Goal: Task Accomplishment & Management: Complete application form

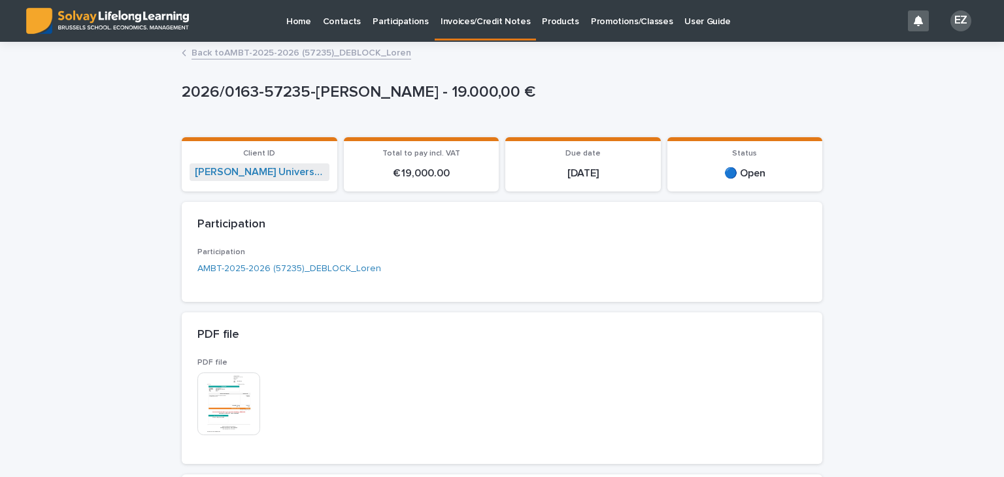
click at [348, 50] on link "Back to AMBT-2025-2026 (57235)_DEBLOCK_Loren" at bounding box center [301, 51] width 220 height 15
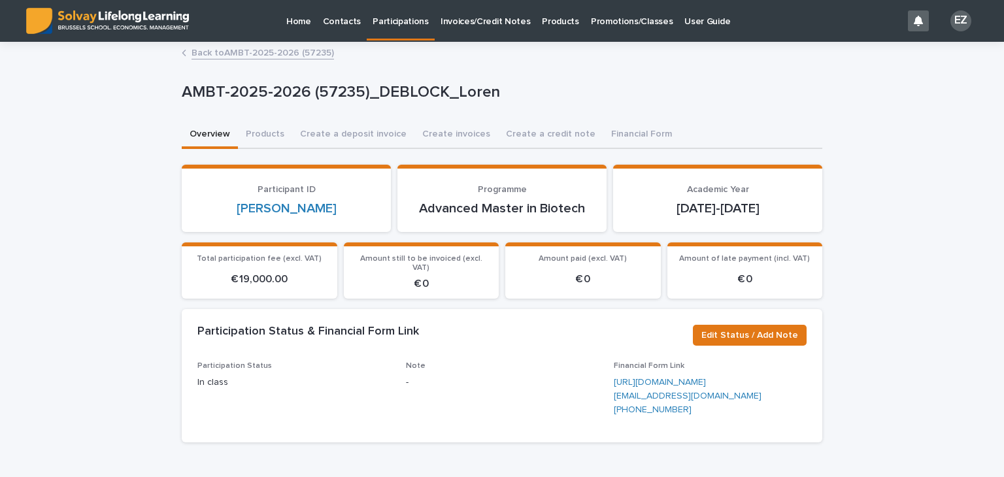
click at [280, 50] on link "Back to AMBT-2025-2026 (57235)" at bounding box center [262, 51] width 142 height 15
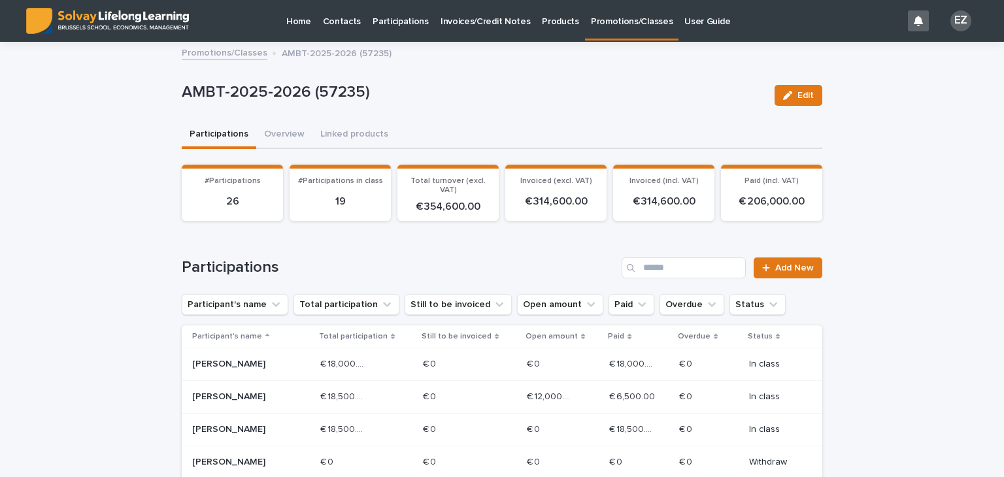
click at [217, 58] on link "Promotions/Classes" at bounding box center [225, 51] width 86 height 15
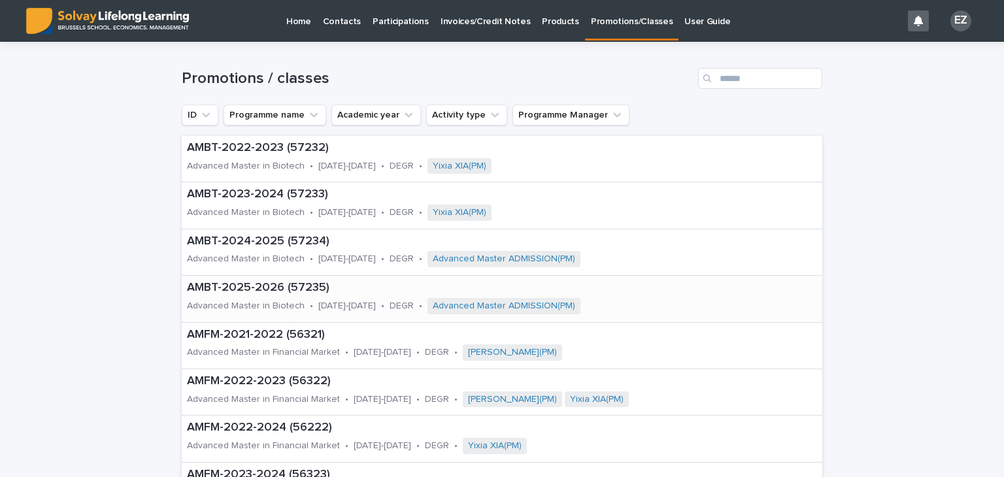
click at [258, 306] on p "Advanced Master in Biotech" at bounding box center [246, 306] width 118 height 11
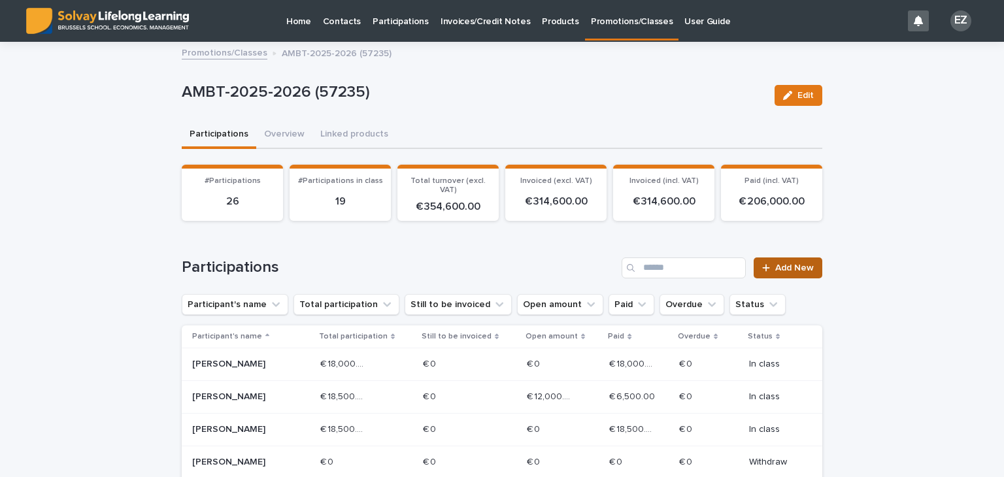
click at [782, 257] on link "Add New" at bounding box center [787, 267] width 69 height 21
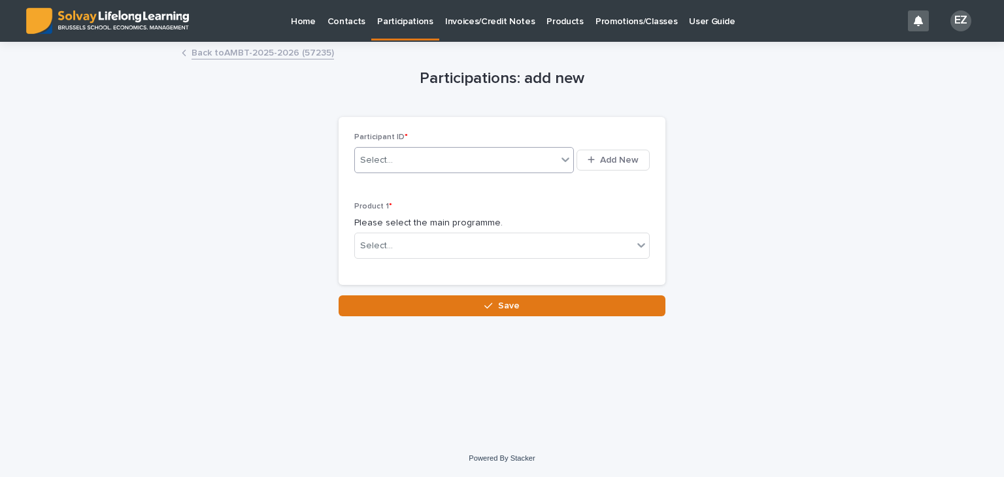
click at [473, 158] on div "Select..." at bounding box center [456, 161] width 202 height 22
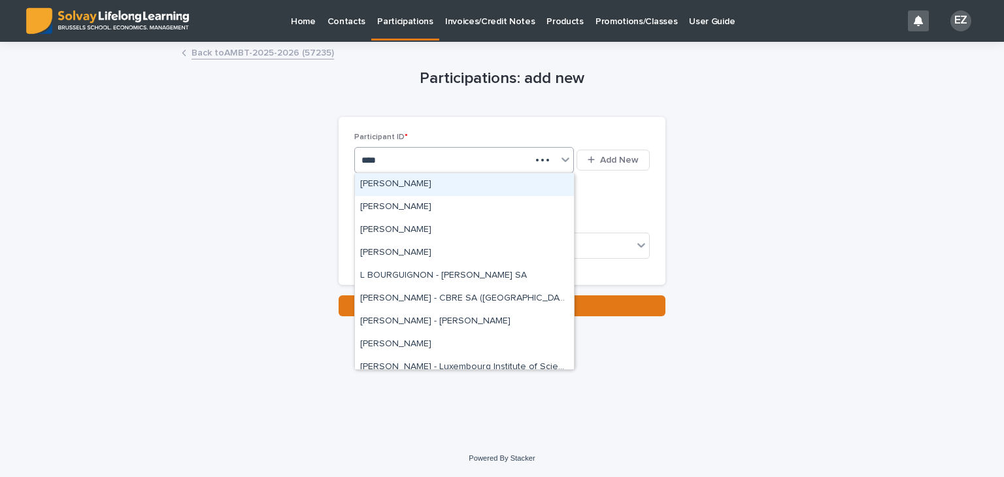
type input "*****"
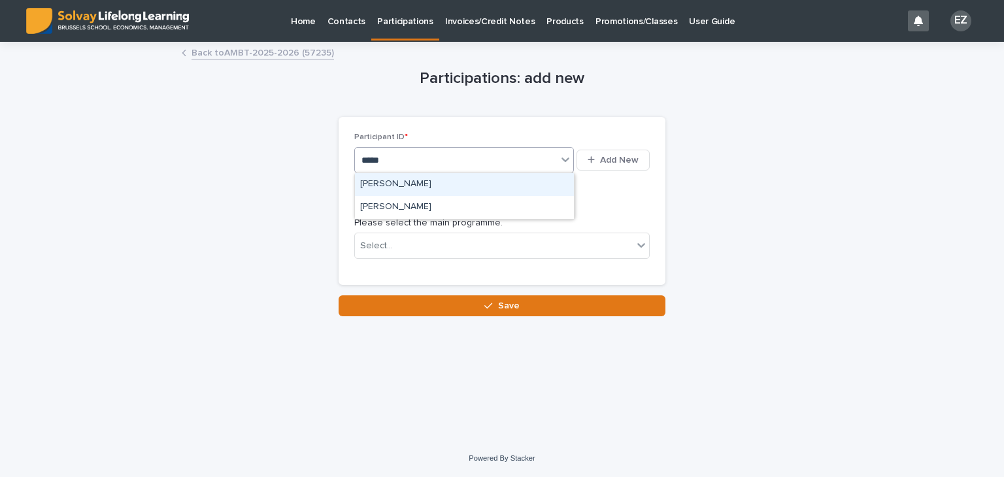
click at [446, 183] on div "[PERSON_NAME]" at bounding box center [464, 184] width 219 height 23
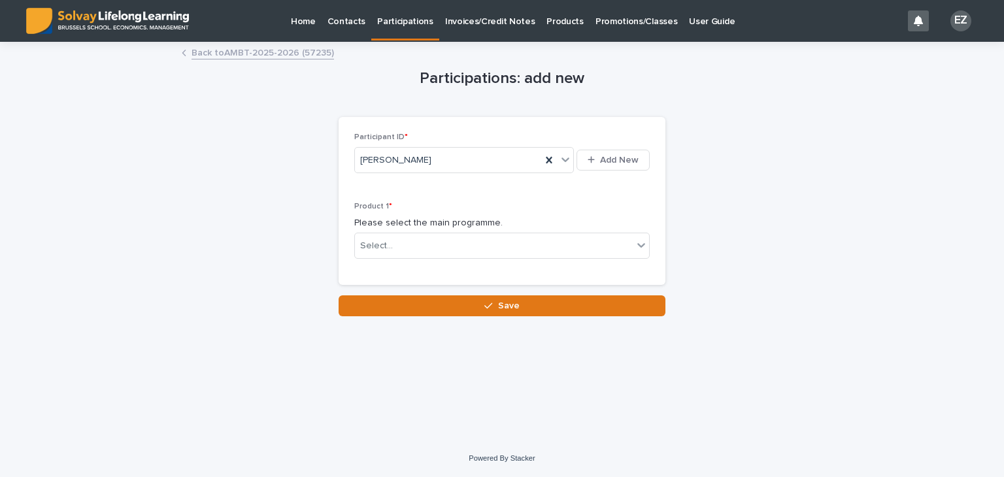
click at [446, 183] on div "Participant ID * Basma BOURAMANE Add New" at bounding box center [501, 160] width 295 height 54
click at [450, 248] on div "Select..." at bounding box center [494, 246] width 278 height 22
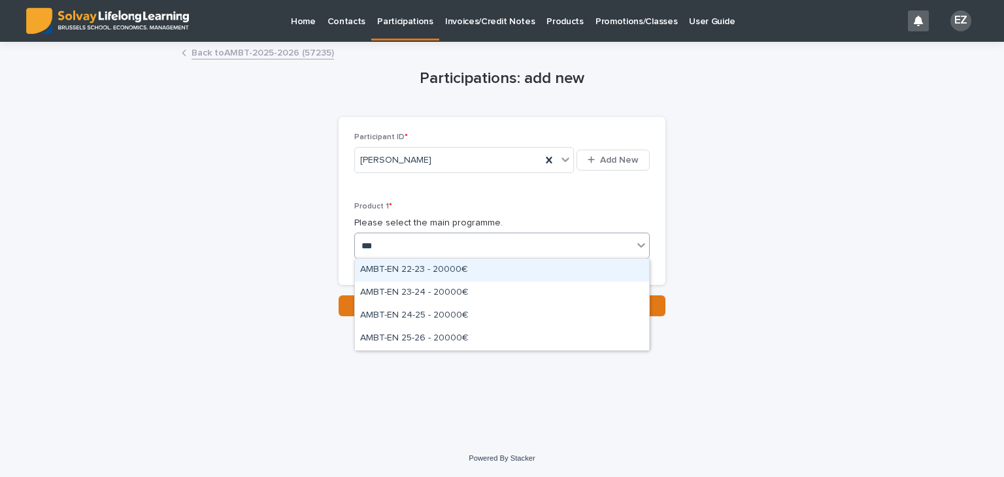
type input "****"
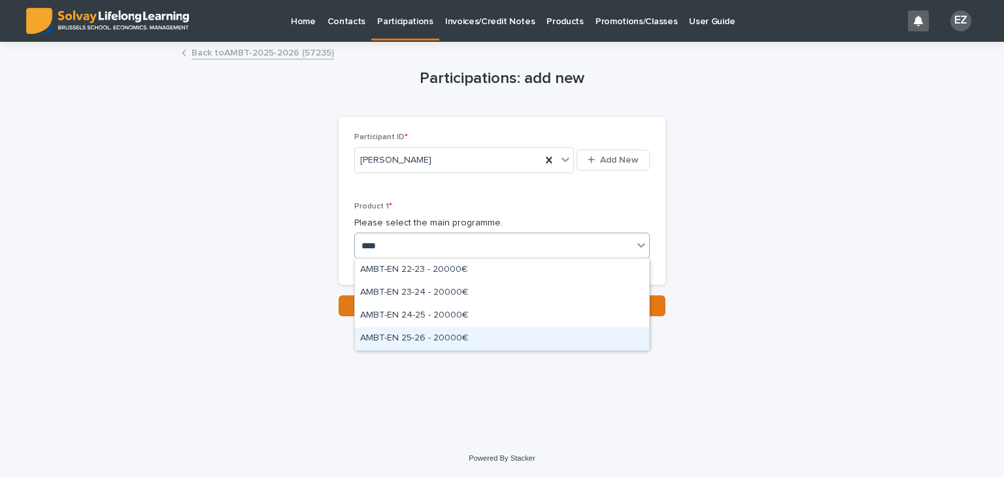
click at [463, 340] on div "AMBT-EN 25-26 - 20000€" at bounding box center [502, 338] width 294 height 23
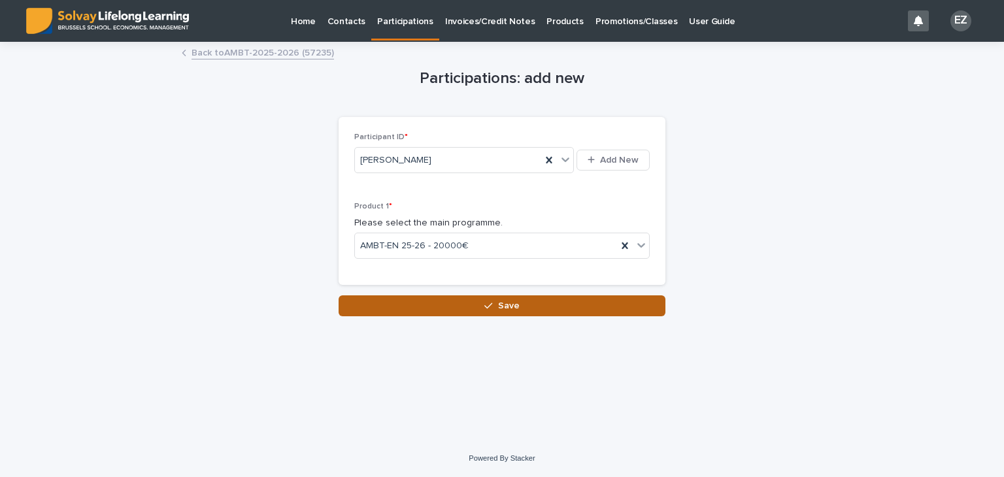
click at [470, 307] on button "Save" at bounding box center [501, 305] width 327 height 21
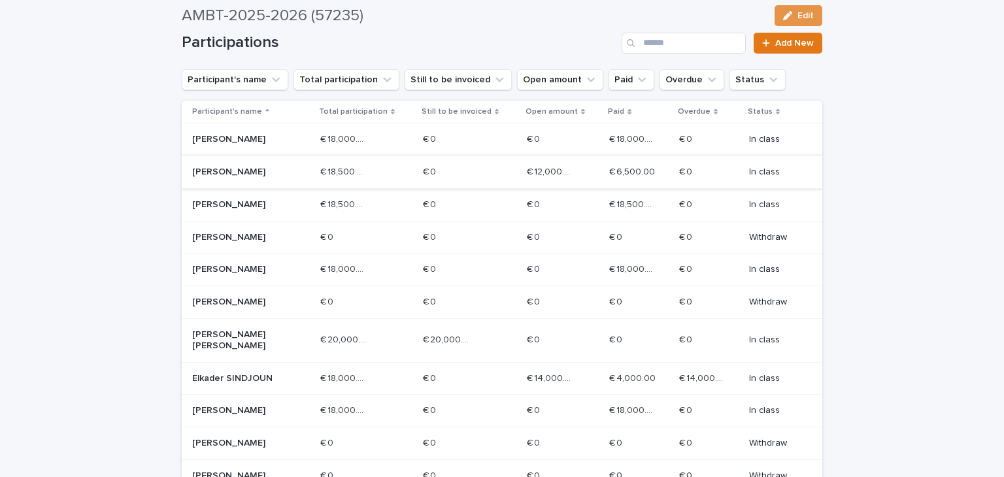
scroll to position [225, 0]
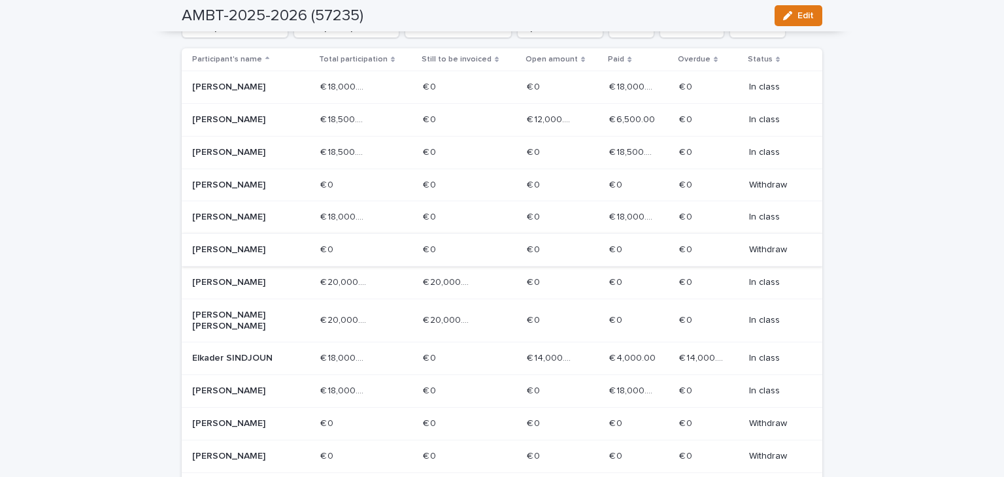
scroll to position [280, 0]
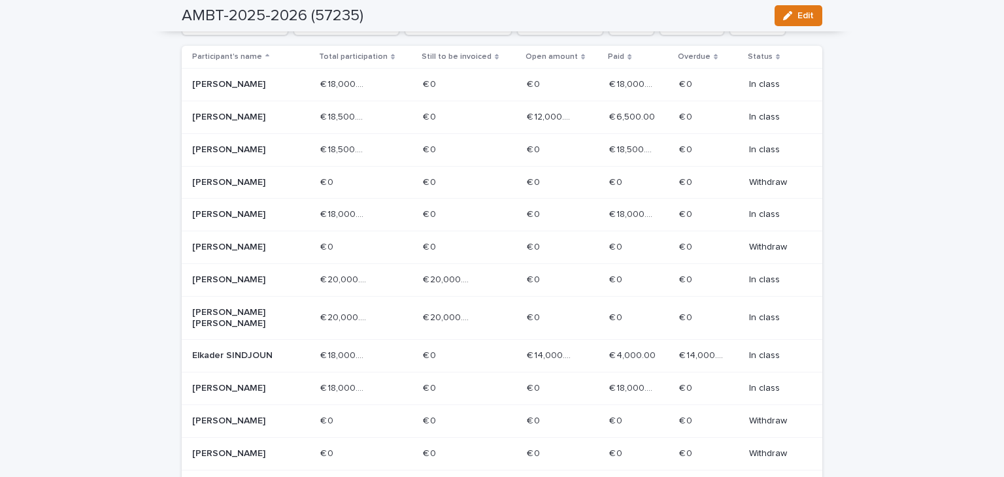
click at [237, 286] on p "[PERSON_NAME]" at bounding box center [238, 279] width 93 height 11
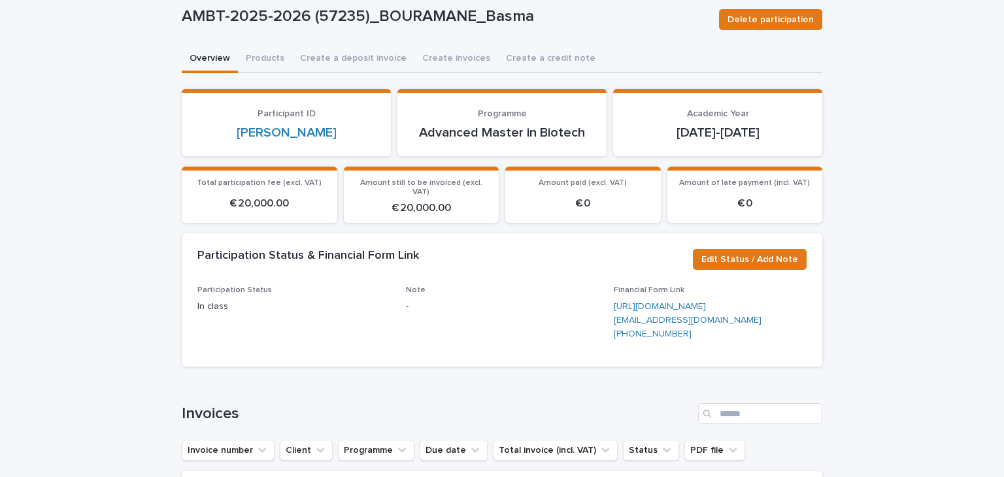
scroll to position [76, 0]
click at [722, 253] on span "Edit Status / Add Note" at bounding box center [749, 259] width 97 height 13
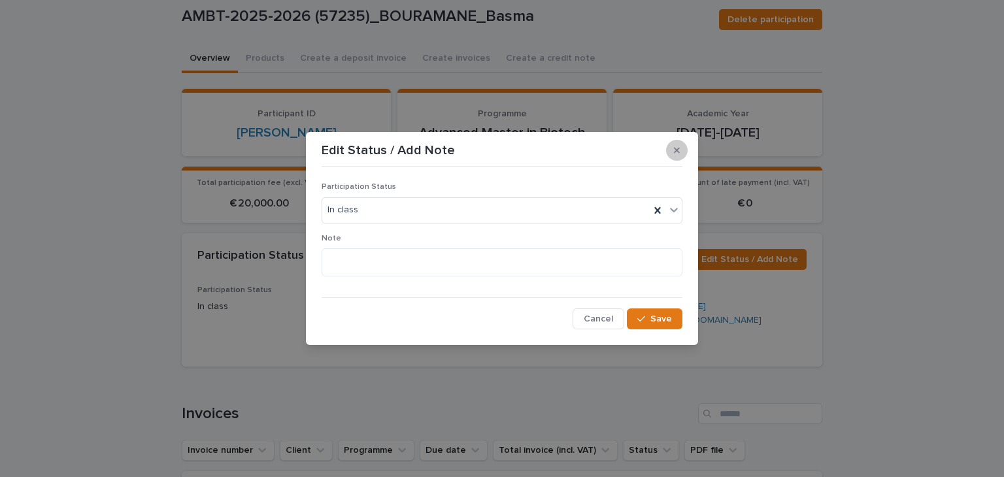
click at [680, 157] on button "button" at bounding box center [677, 150] width 22 height 21
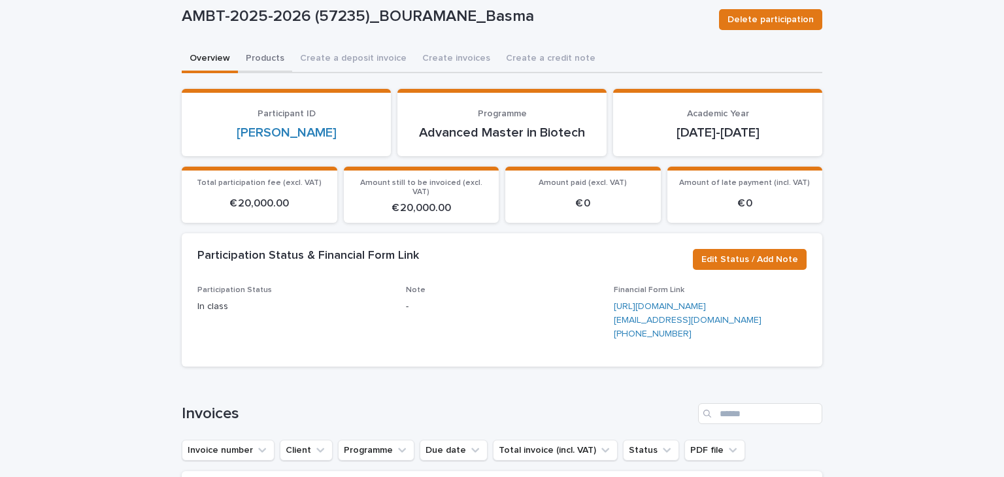
click at [271, 50] on button "Products" at bounding box center [265, 59] width 54 height 27
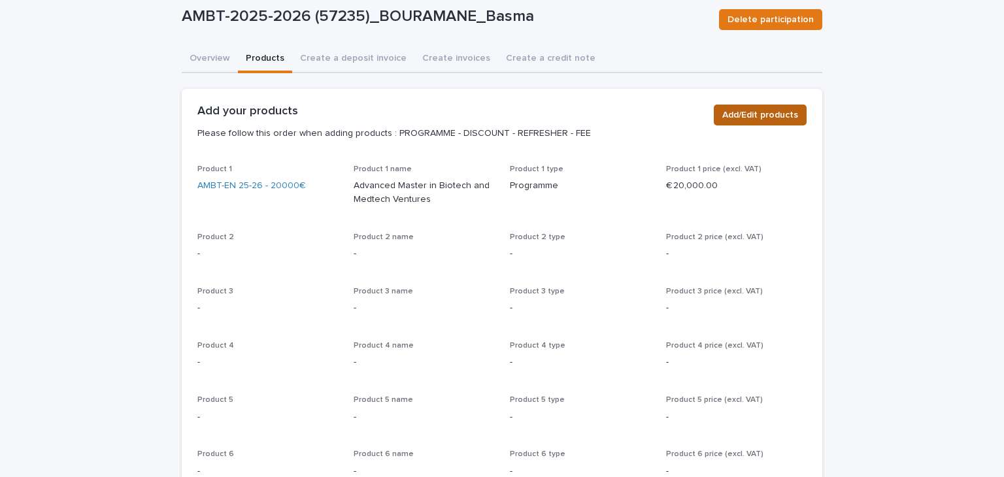
click at [733, 122] on button "Add/Edit products" at bounding box center [760, 115] width 93 height 21
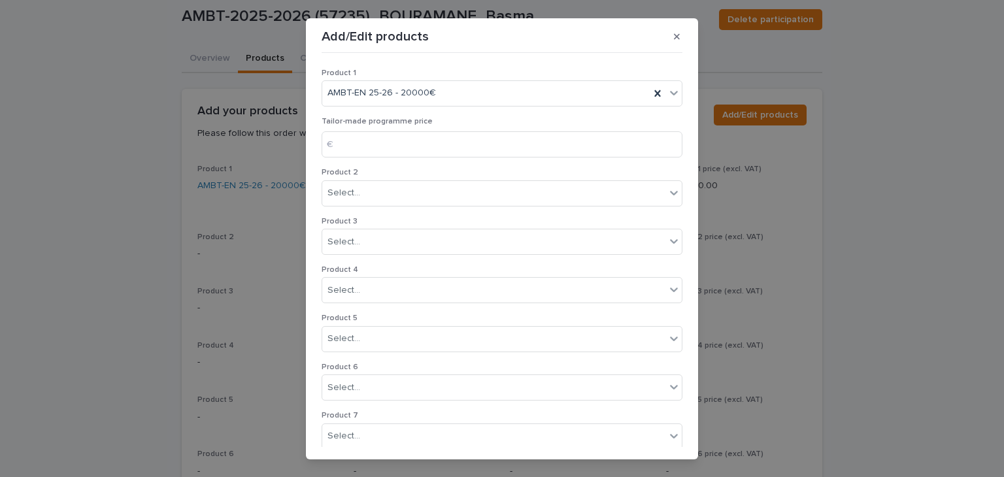
scroll to position [250, 0]
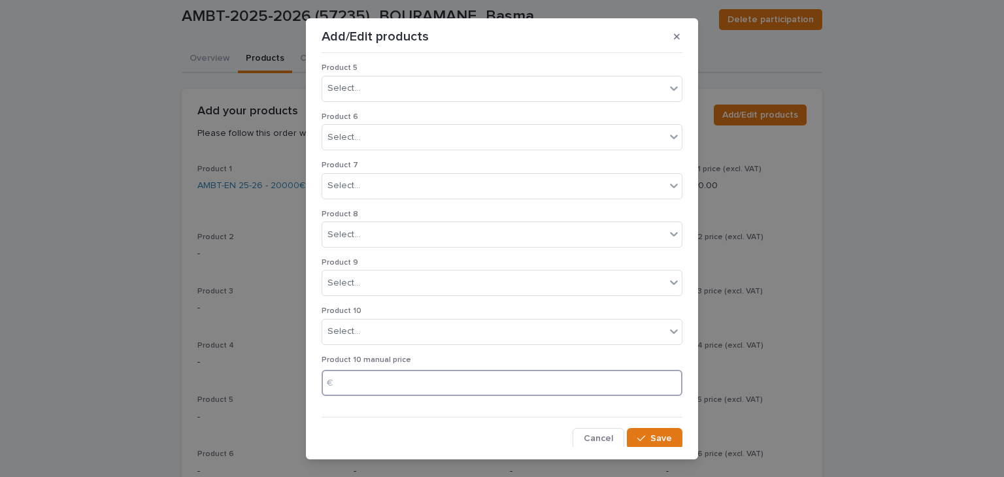
click at [352, 385] on input at bounding box center [501, 383] width 361 height 26
drag, startPoint x: 389, startPoint y: 384, endPoint x: 346, endPoint y: 377, distance: 44.3
click at [346, 377] on input "*****" at bounding box center [501, 383] width 361 height 26
type input "*****"
click at [646, 440] on button "Save" at bounding box center [655, 438] width 56 height 21
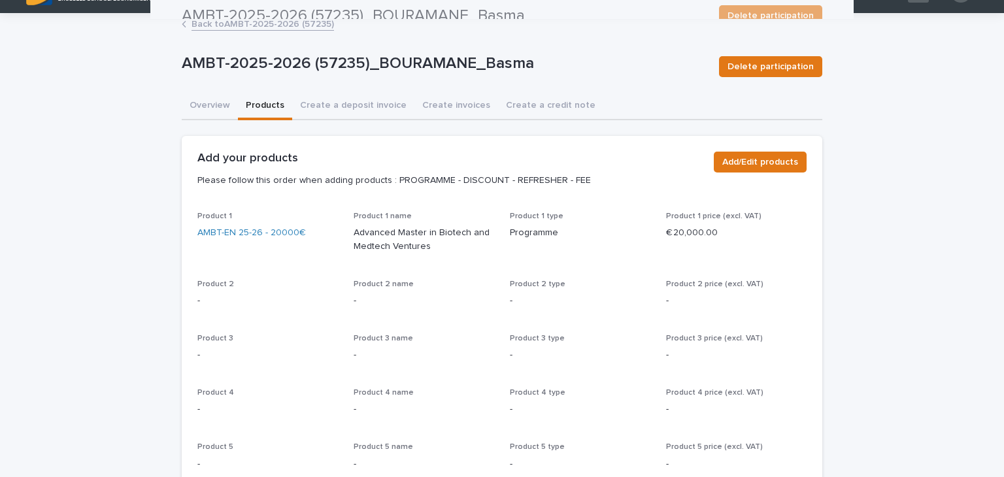
scroll to position [0, 0]
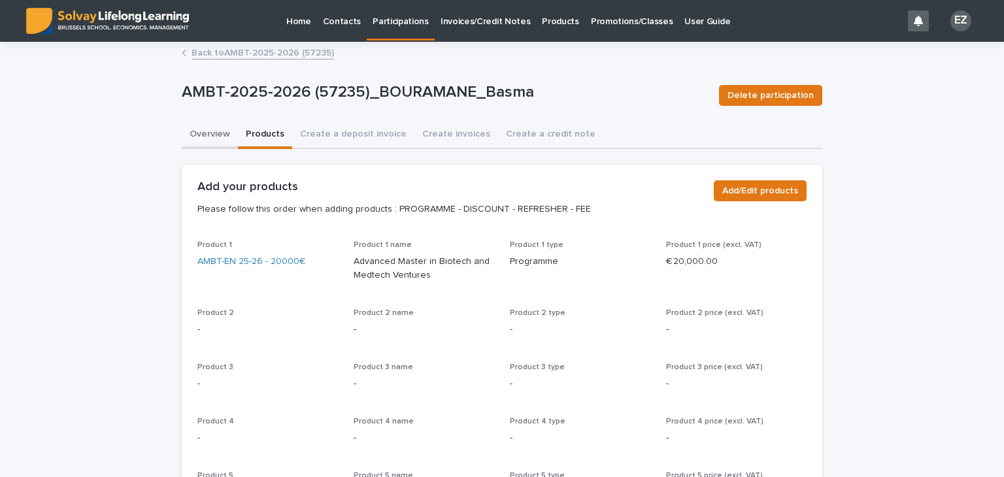
click at [225, 129] on button "Overview" at bounding box center [210, 135] width 56 height 27
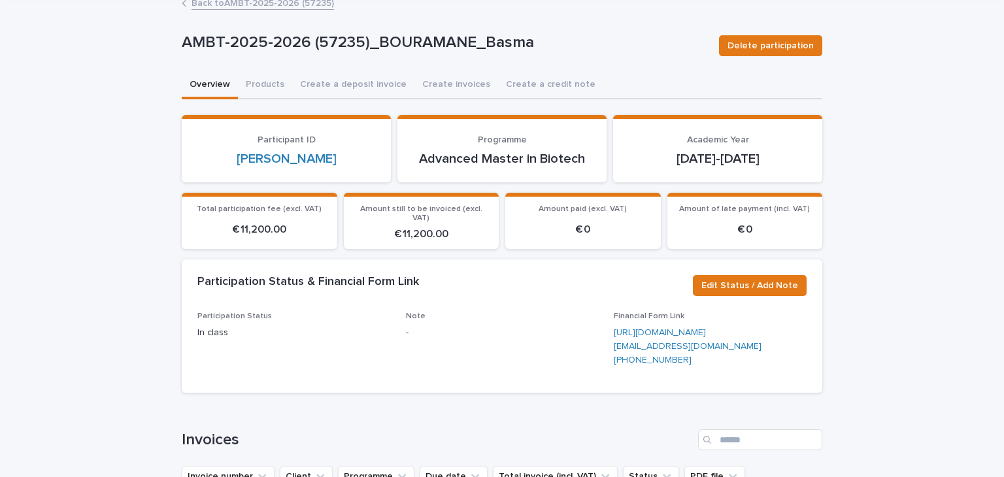
scroll to position [52, 0]
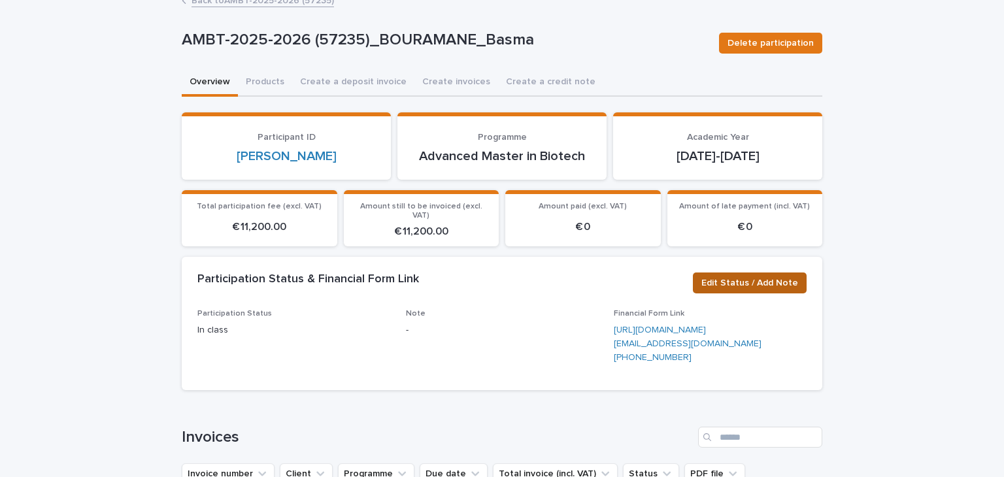
click at [711, 276] on span "Edit Status / Add Note" at bounding box center [749, 282] width 97 height 13
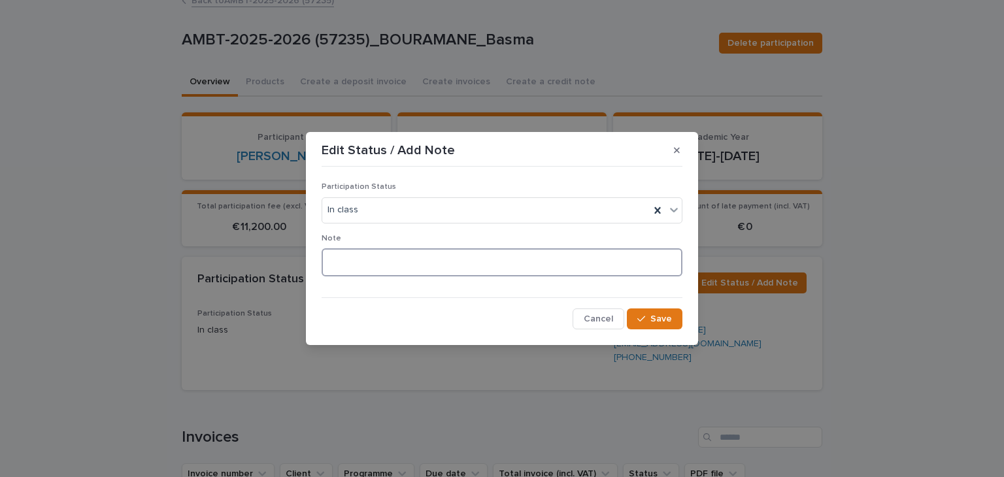
click at [363, 258] on textarea at bounding box center [501, 262] width 361 height 28
type textarea "**"
click at [363, 258] on textarea "**" at bounding box center [501, 262] width 361 height 28
type textarea "**********"
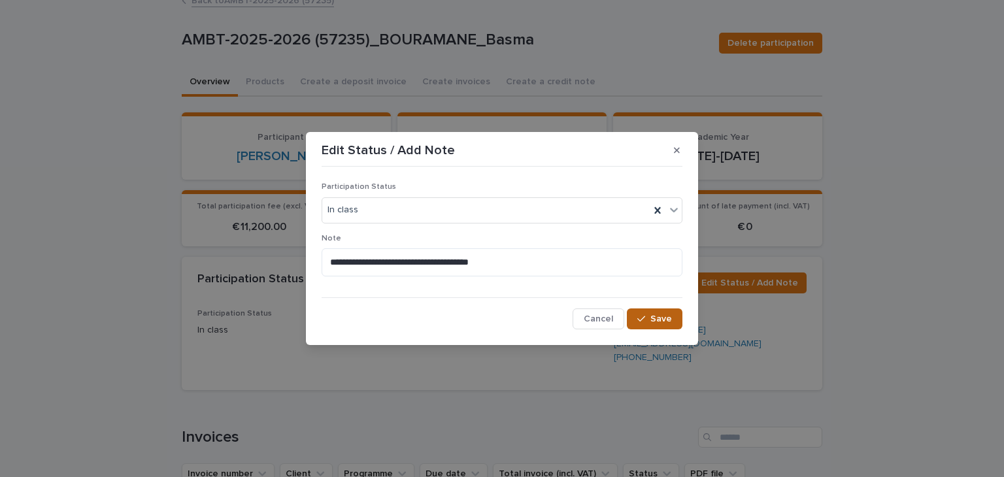
click at [672, 320] on button "Save" at bounding box center [655, 318] width 56 height 21
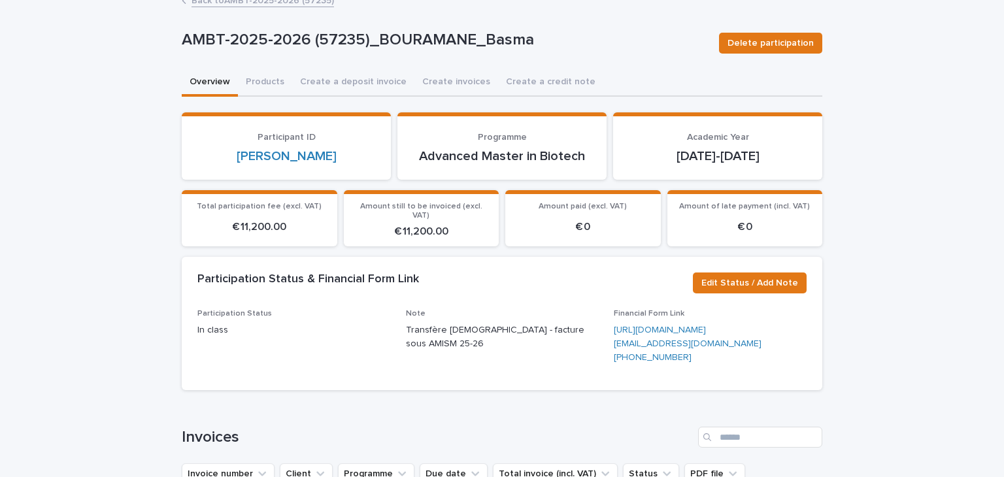
scroll to position [0, 0]
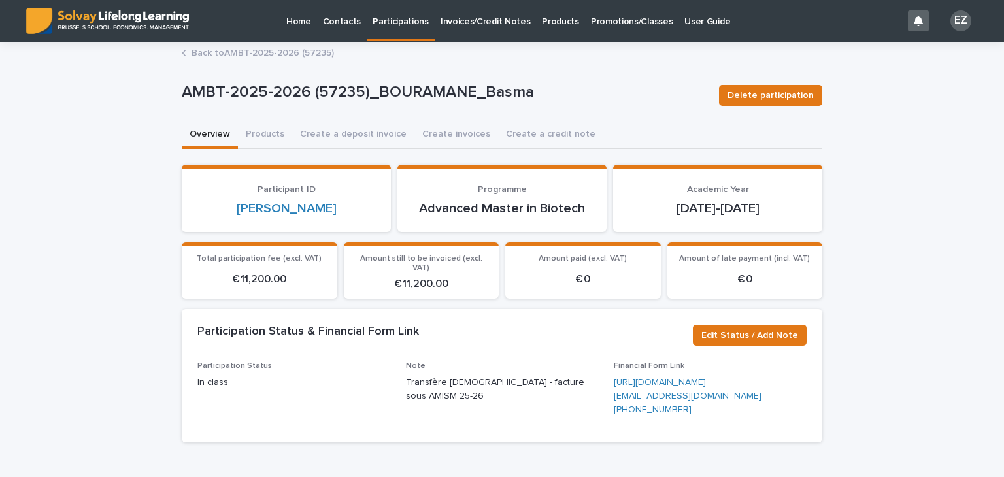
click at [236, 48] on link "Back to AMBT-2025-2026 (57235)" at bounding box center [262, 51] width 142 height 15
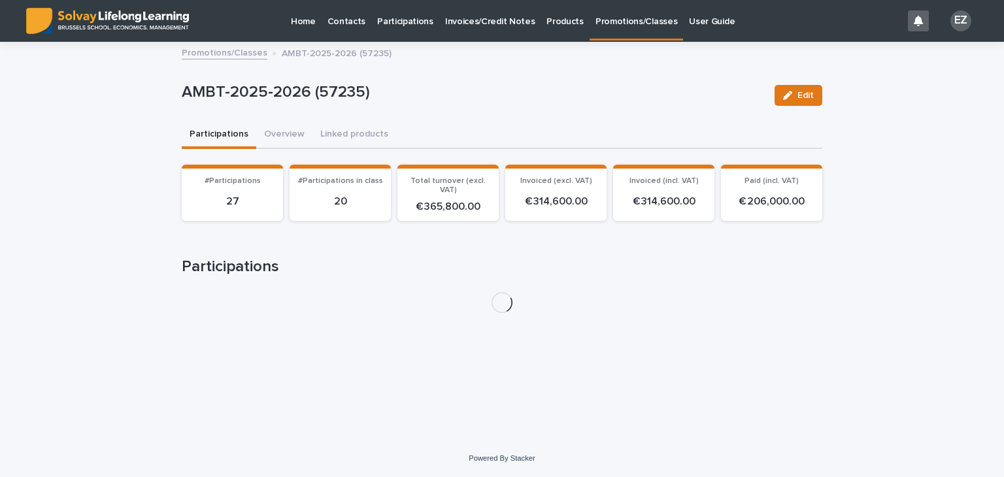
click at [247, 55] on link "Promotions/Classes" at bounding box center [225, 51] width 86 height 15
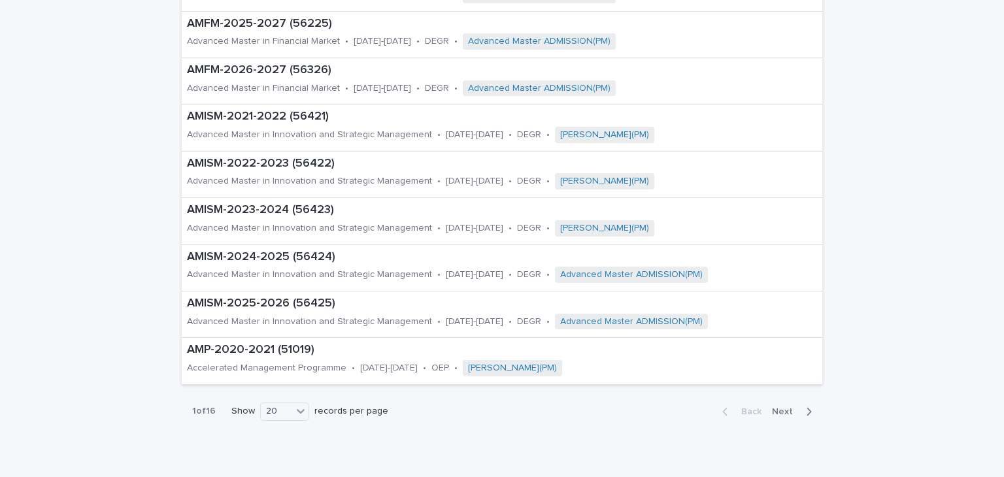
scroll to position [734, 0]
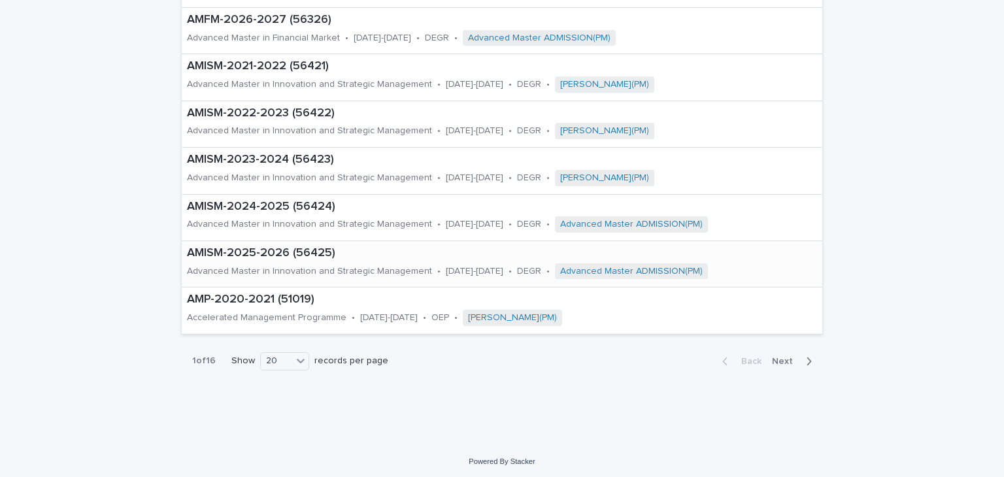
click at [267, 252] on p "AMISM-2025-2026 (56425)" at bounding box center [502, 253] width 630 height 14
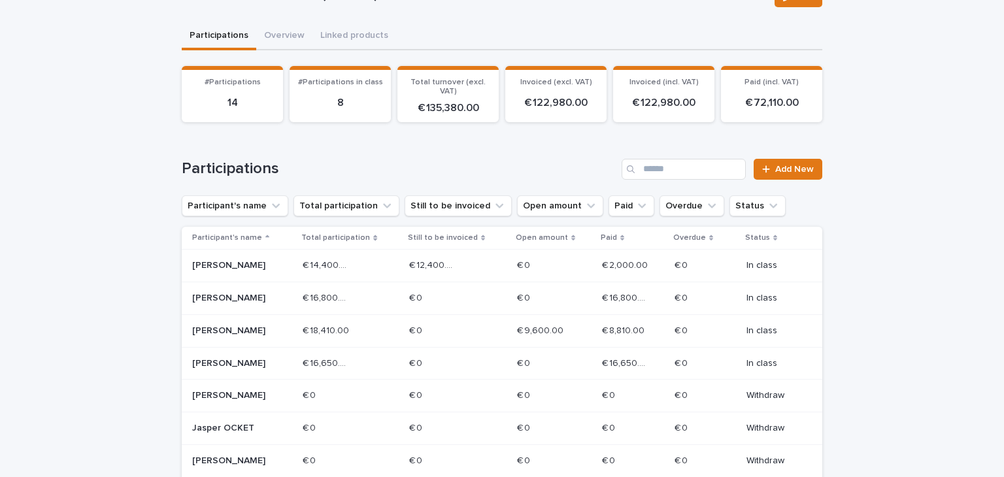
scroll to position [102, 0]
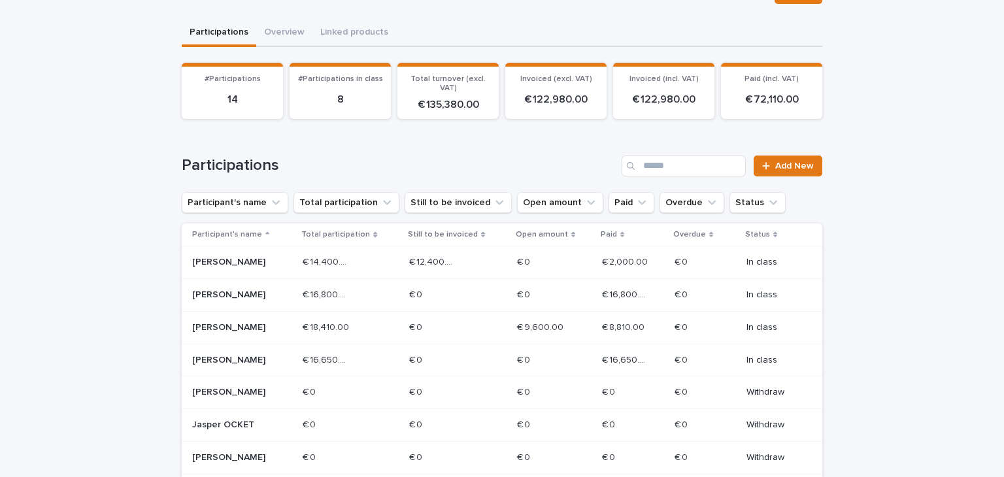
click at [245, 289] on p "[PERSON_NAME]" at bounding box center [238, 294] width 93 height 11
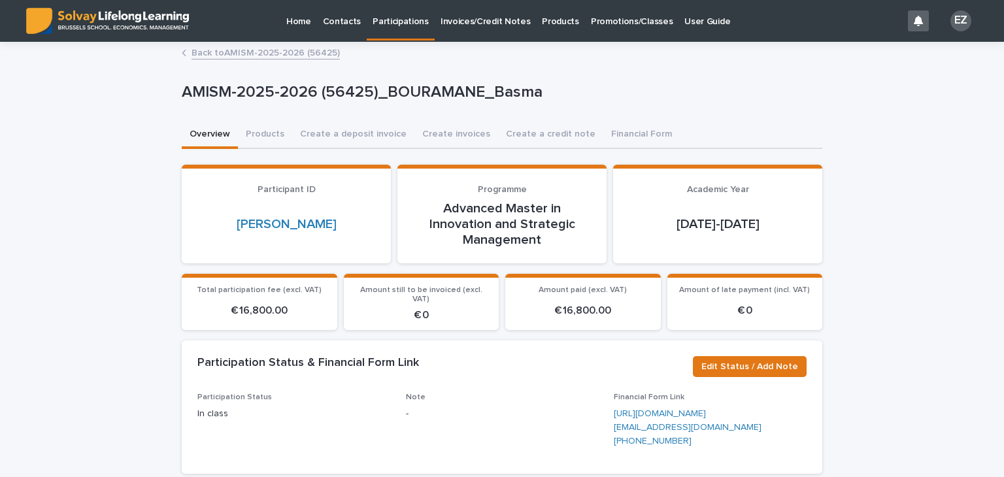
click at [229, 52] on link "Back to AMISM-2025-2026 (56425)" at bounding box center [265, 51] width 148 height 15
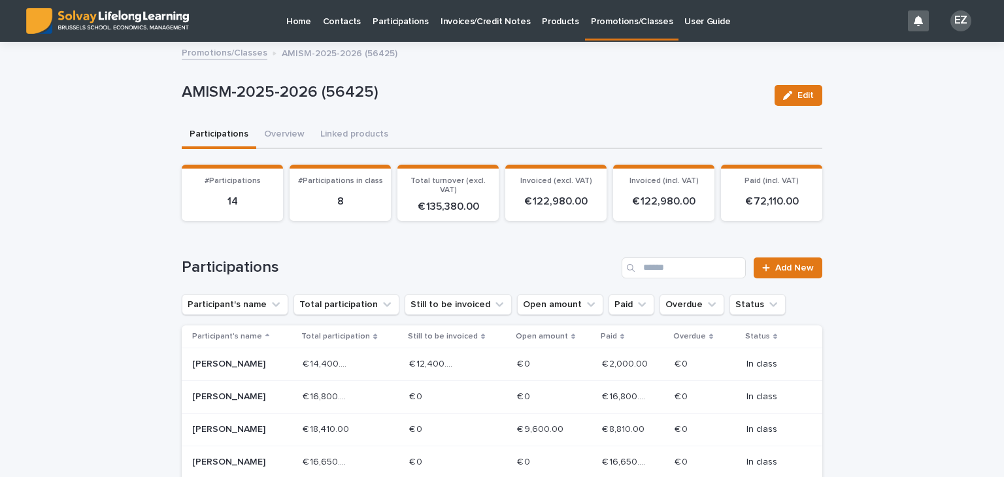
click at [244, 52] on link "Promotions/Classes" at bounding box center [225, 51] width 86 height 15
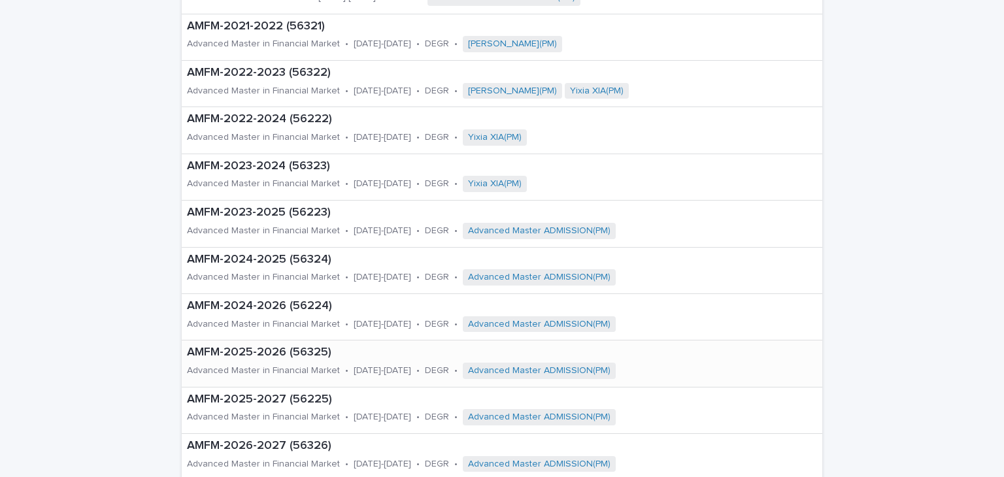
scroll to position [310, 0]
click at [259, 350] on p "AMFM-2025-2026 (56325)" at bounding box center [475, 351] width 576 height 14
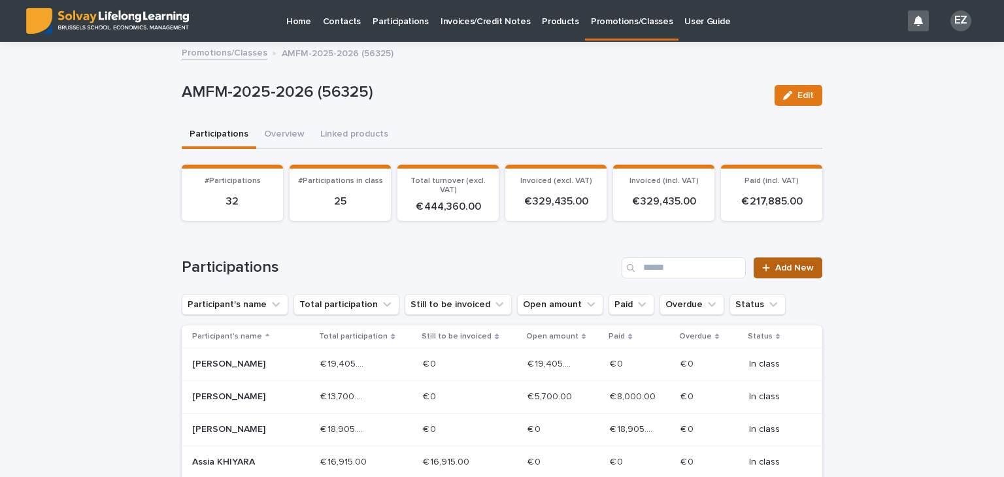
click at [802, 261] on link "Add New" at bounding box center [787, 267] width 69 height 21
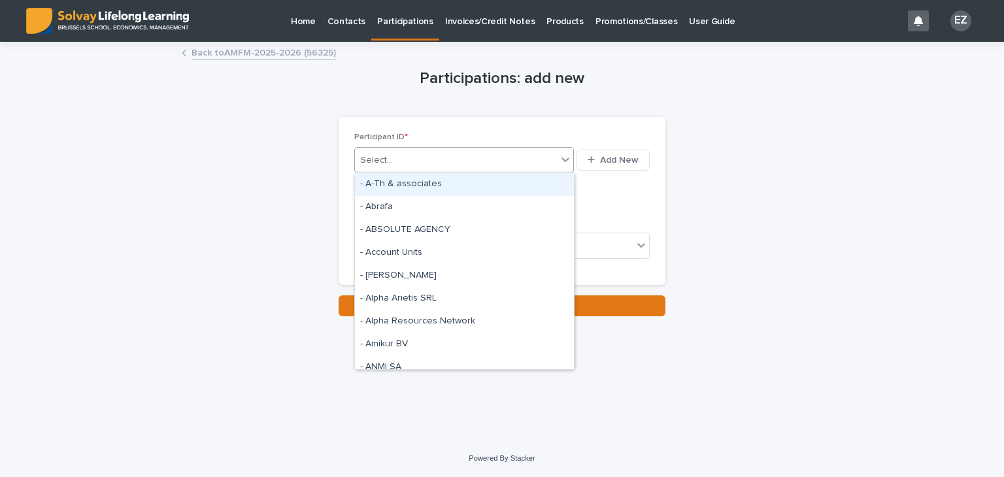
click at [477, 159] on div "Select..." at bounding box center [456, 161] width 202 height 22
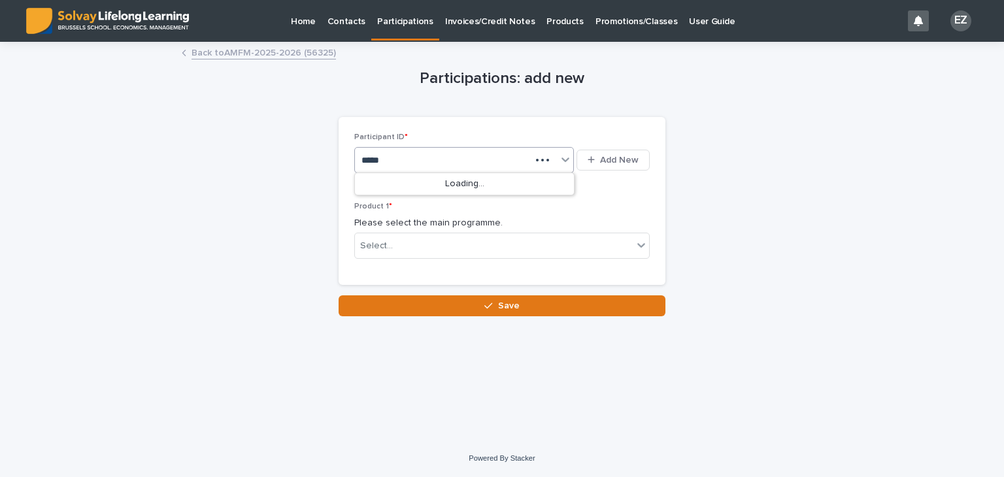
type input "******"
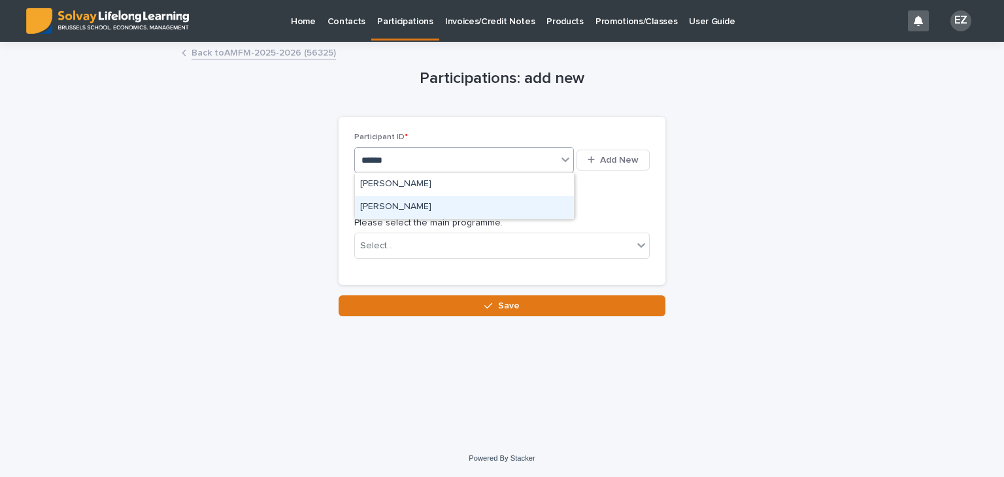
click at [448, 203] on div "Carlo PECORELLI" at bounding box center [464, 207] width 219 height 23
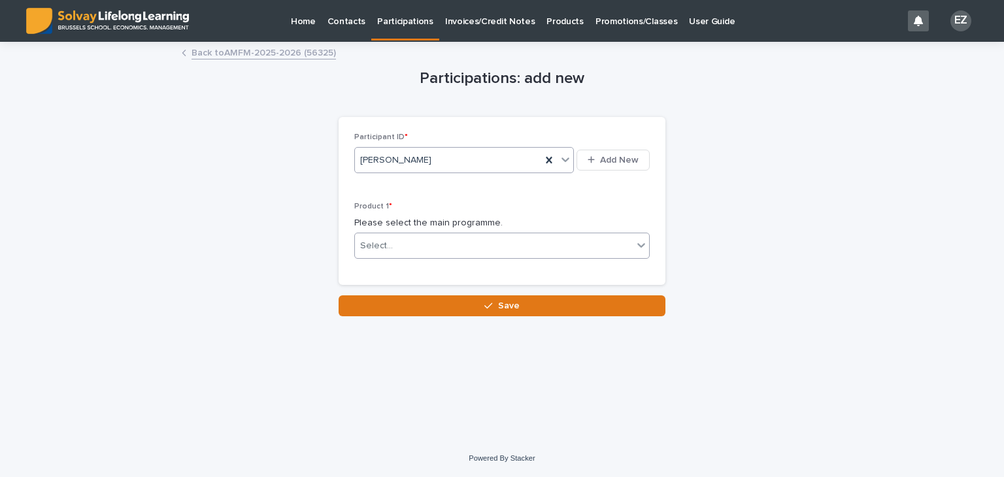
click at [437, 244] on div "Select..." at bounding box center [494, 246] width 278 height 22
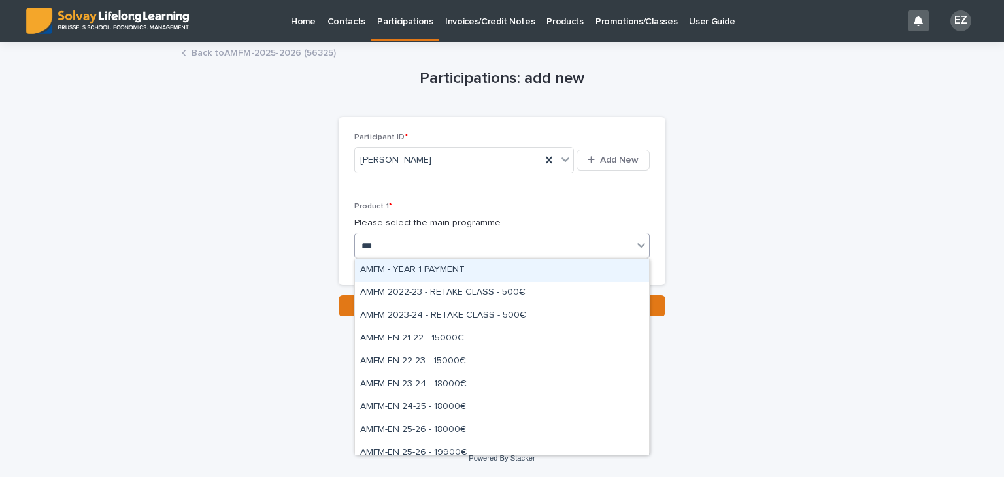
type input "****"
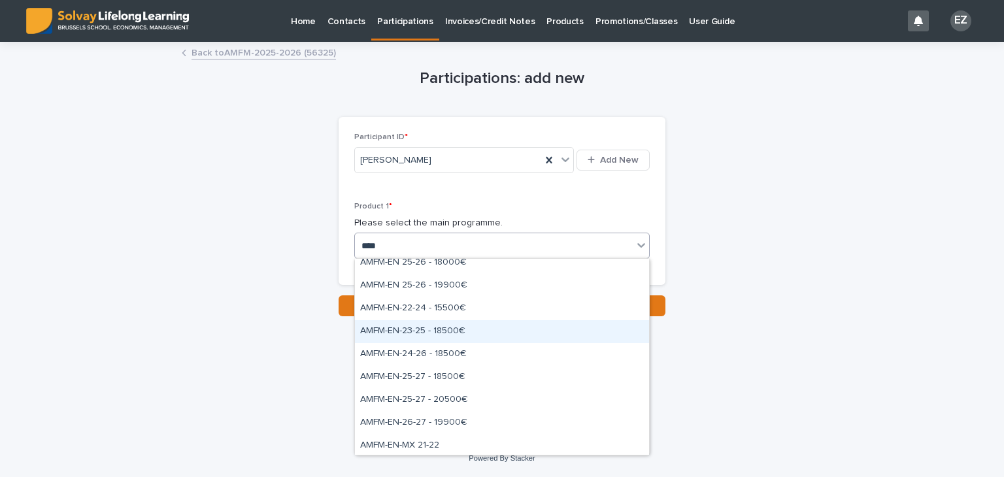
scroll to position [169, 0]
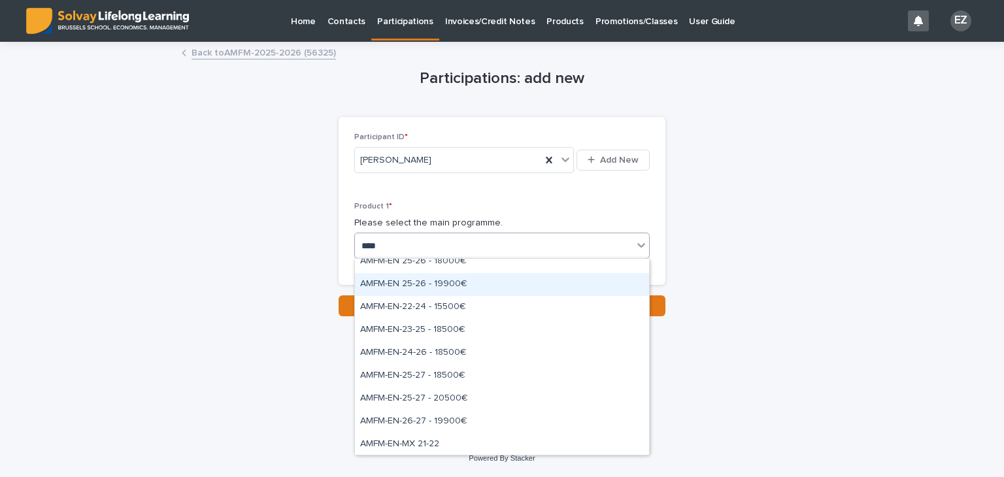
click at [445, 287] on div "AMFM-EN 25-26 - 19900€" at bounding box center [502, 284] width 294 height 23
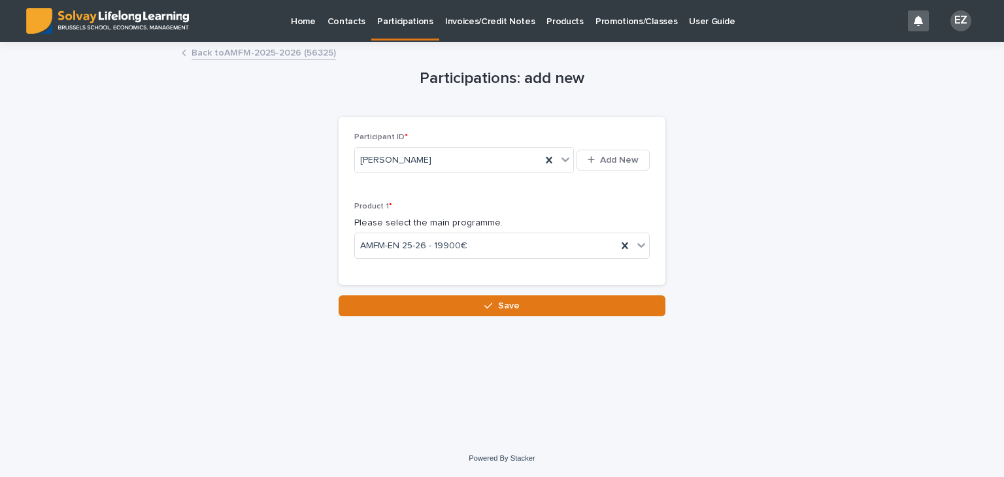
click at [501, 289] on div "Loading... Saving… Participant ID * Carlo PECORELLI Add New Product 1 * Please …" at bounding box center [501, 206] width 327 height 179
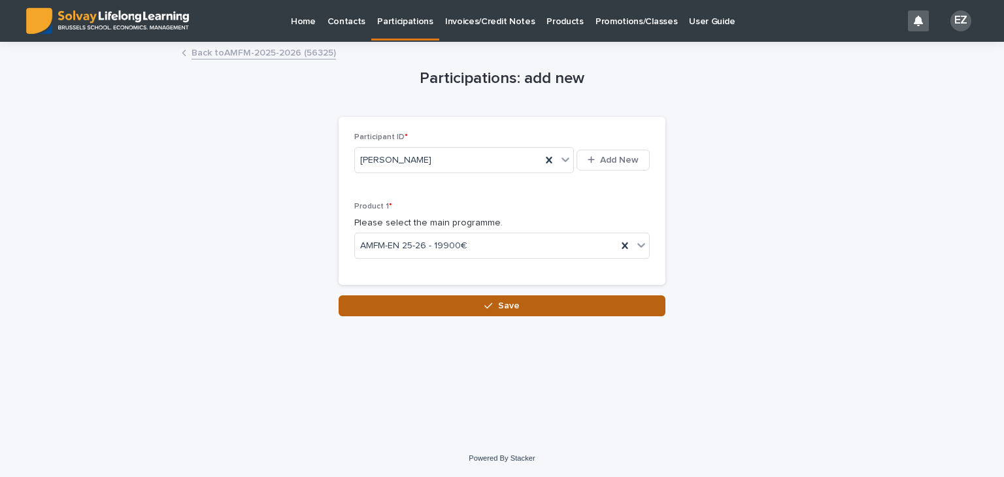
click at [510, 301] on span "Save" at bounding box center [509, 305] width 22 height 9
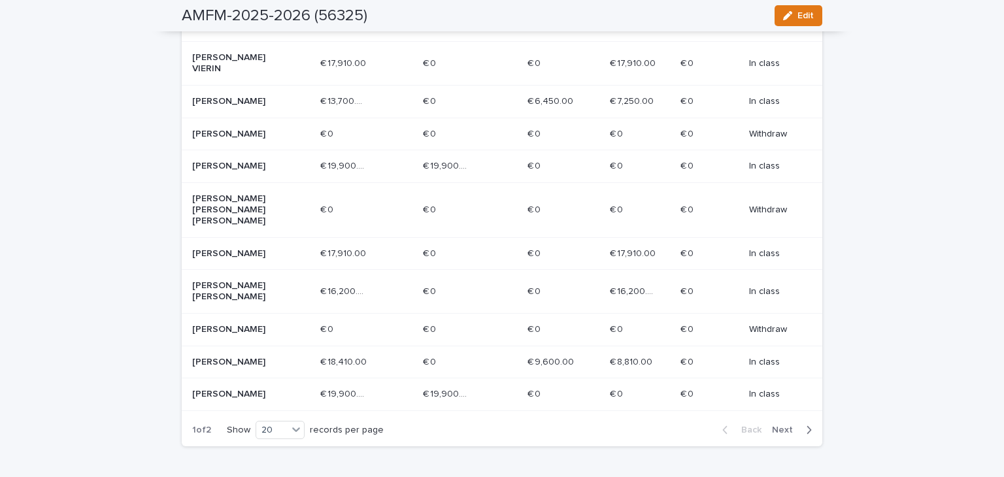
scroll to position [689, 0]
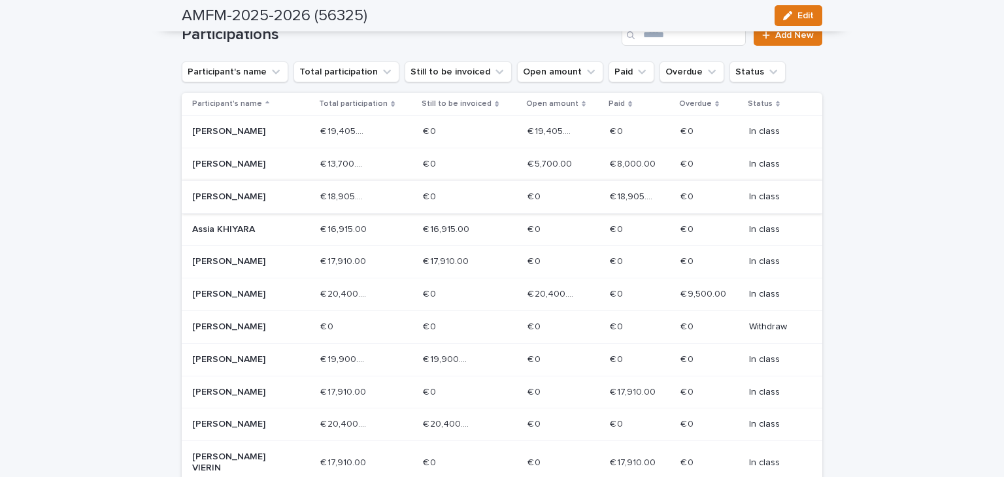
scroll to position [232, 0]
click at [238, 350] on div "Carlo PECORELLI" at bounding box center [251, 361] width 118 height 22
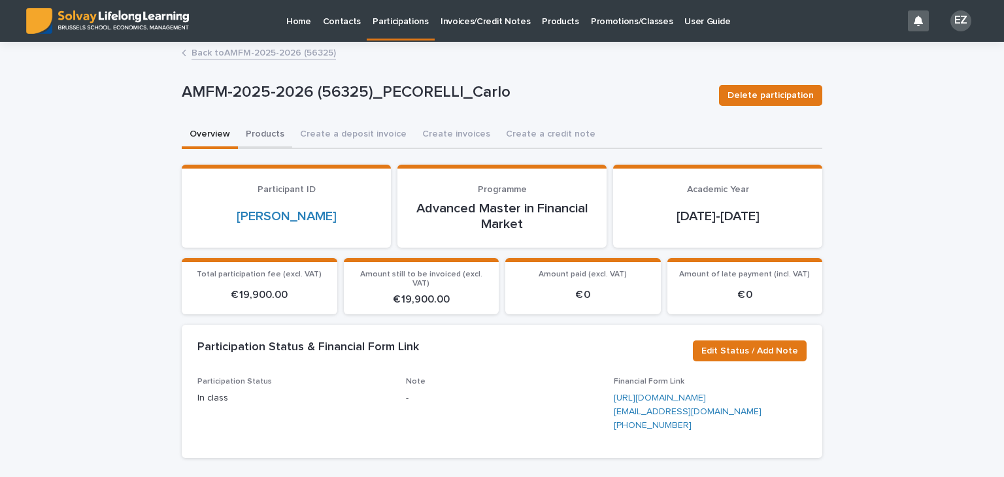
click at [253, 134] on button "Products" at bounding box center [265, 135] width 54 height 27
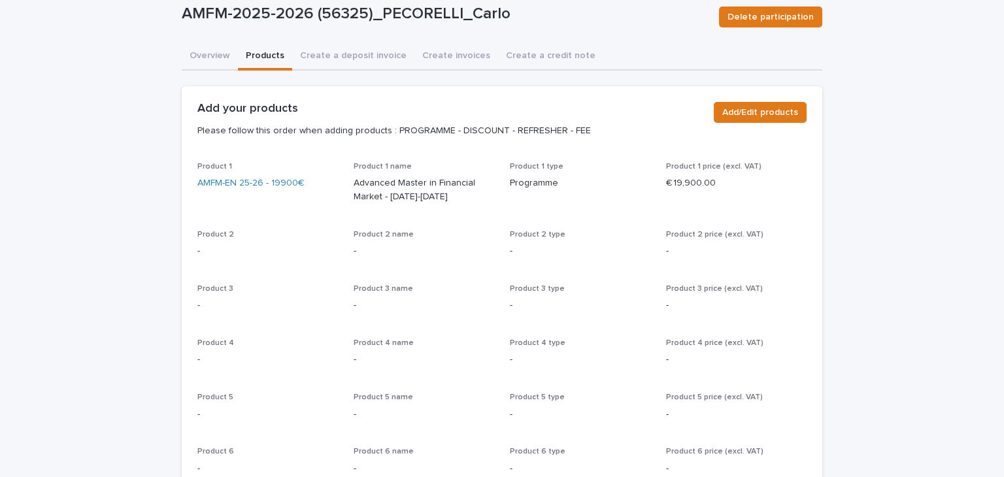
scroll to position [78, 0]
click at [740, 116] on span "Add/Edit products" at bounding box center [760, 112] width 76 height 13
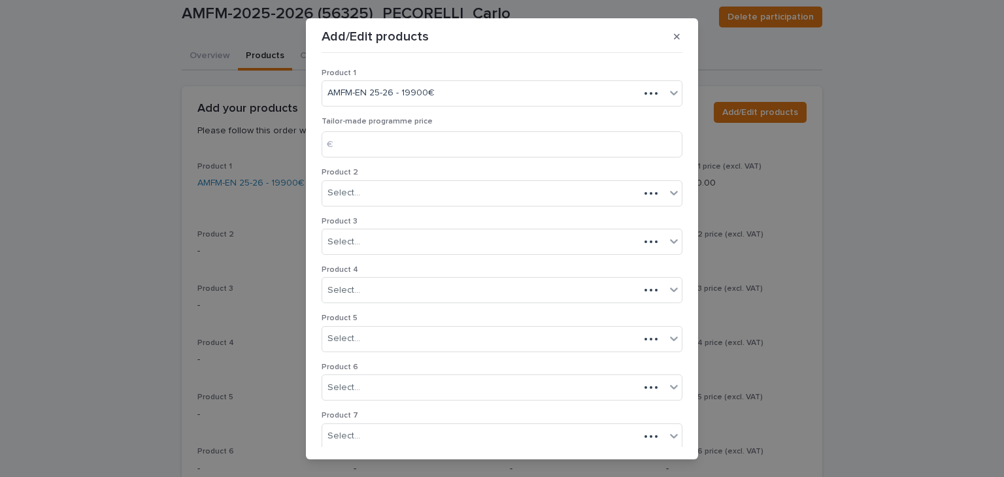
scroll to position [250, 0]
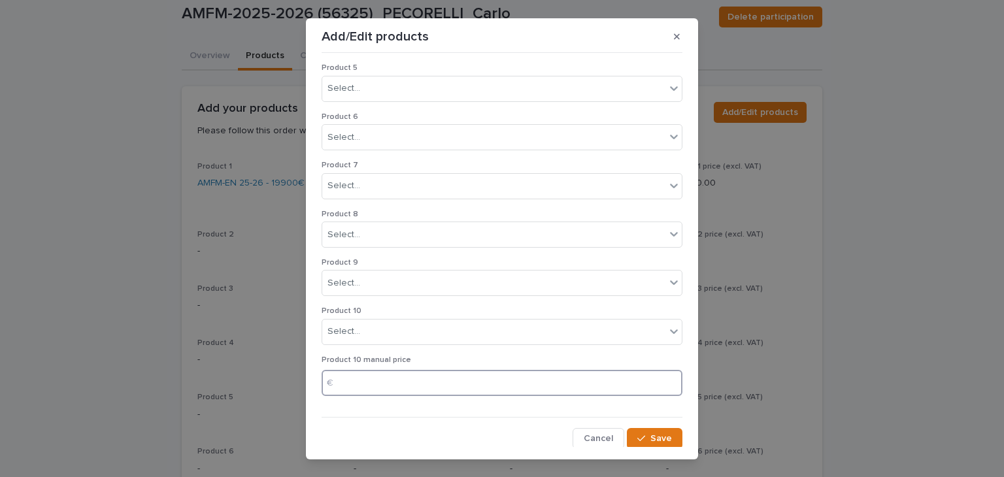
click at [362, 377] on input at bounding box center [501, 383] width 361 height 26
type input "********"
click at [653, 437] on span "Save" at bounding box center [661, 438] width 22 height 9
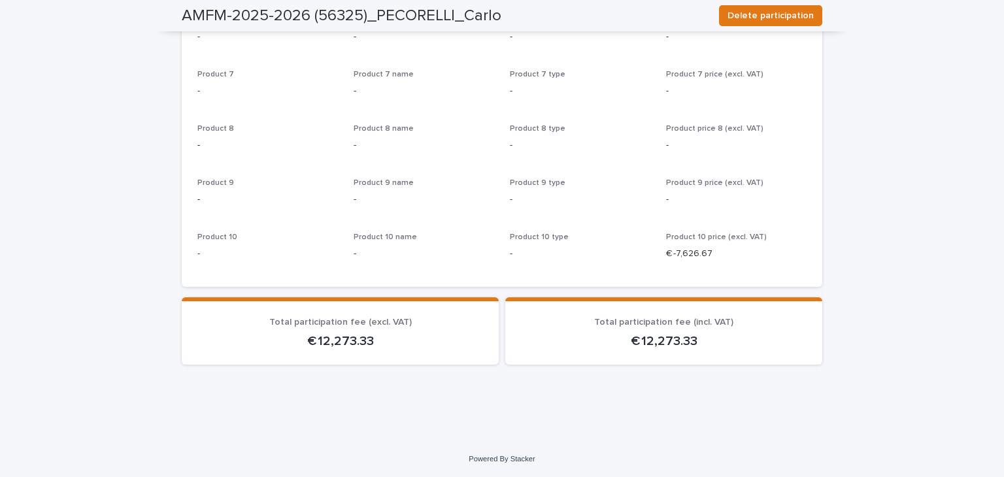
scroll to position [0, 0]
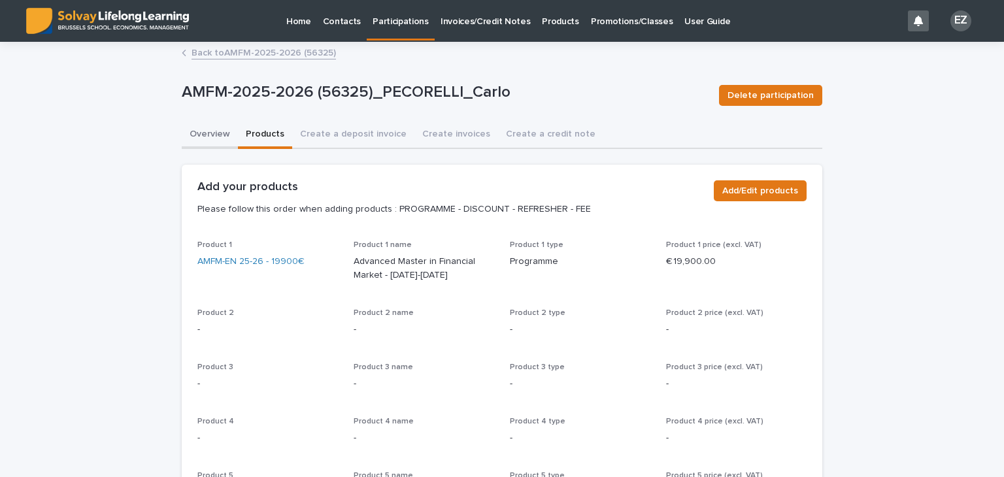
click at [203, 139] on button "Overview" at bounding box center [210, 135] width 56 height 27
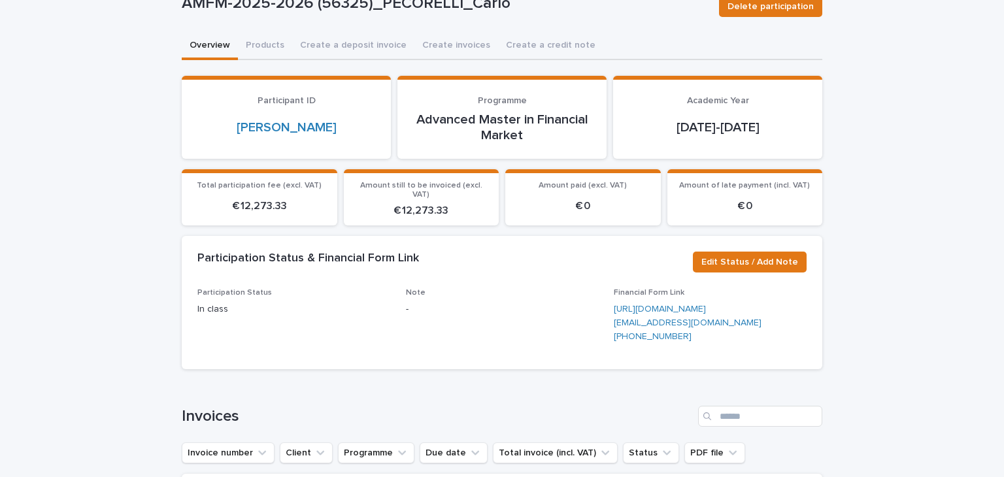
scroll to position [93, 0]
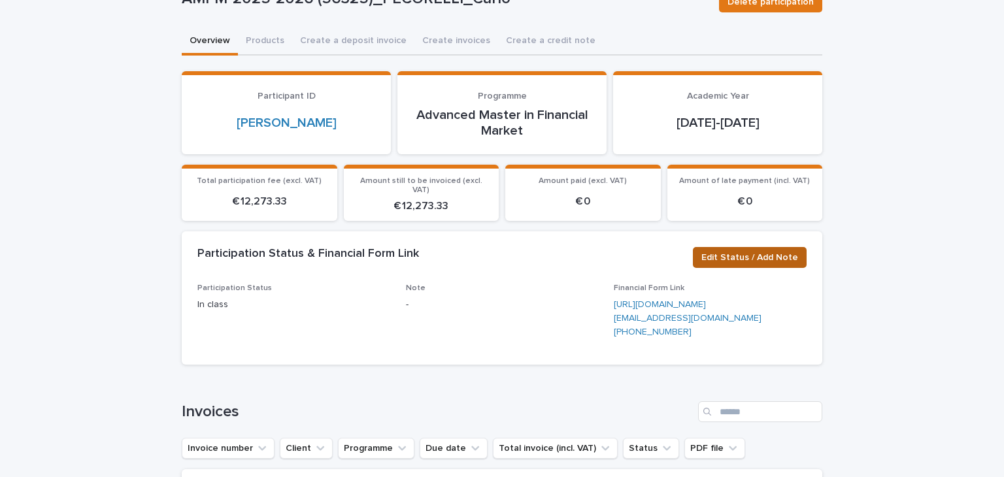
click at [718, 251] on span "Edit Status / Add Note" at bounding box center [749, 257] width 97 height 13
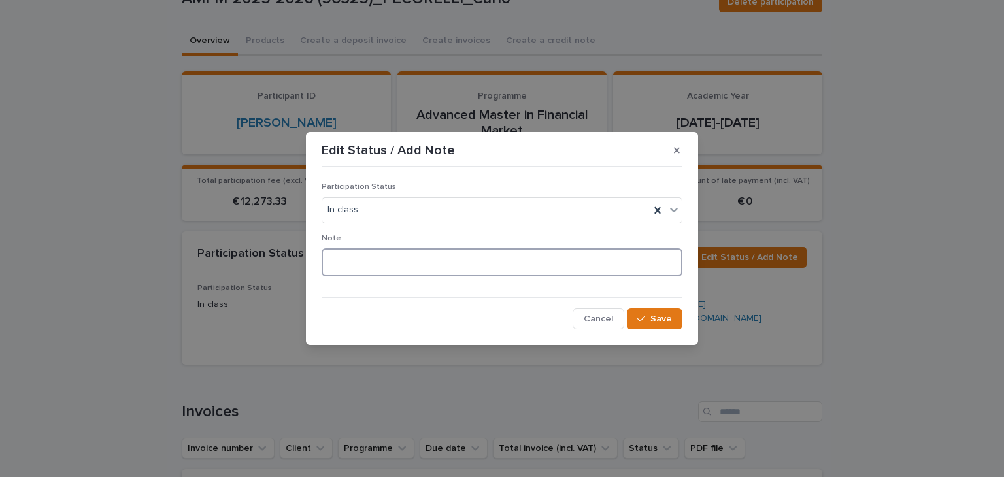
click at [387, 267] on textarea at bounding box center [501, 262] width 361 height 28
type textarea "**********"
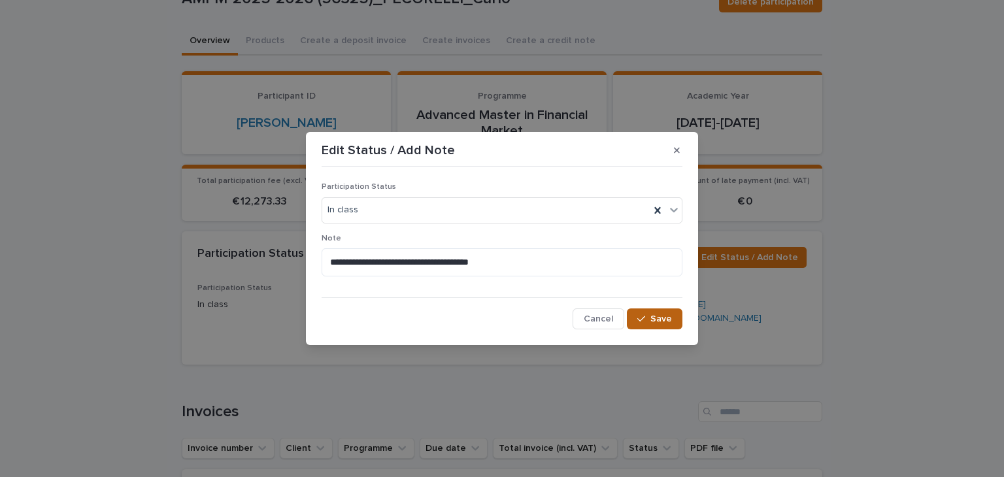
click at [655, 320] on span "Save" at bounding box center [661, 318] width 22 height 9
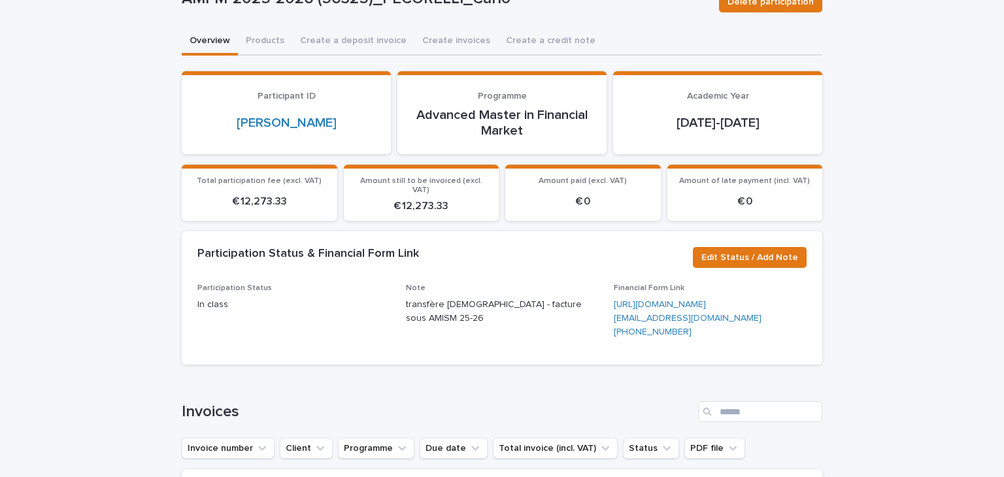
scroll to position [0, 0]
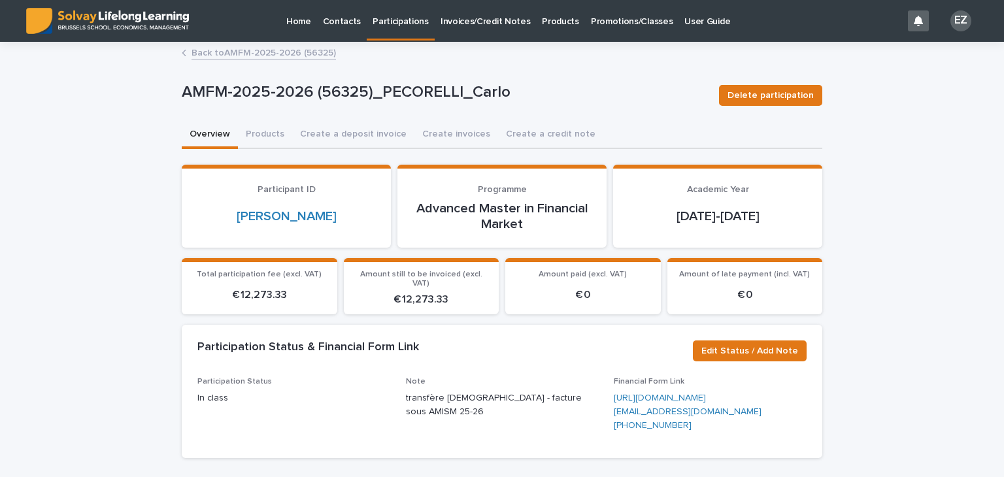
click at [209, 48] on link "Back to AMFM-2025-2026 (56325)" at bounding box center [263, 51] width 144 height 15
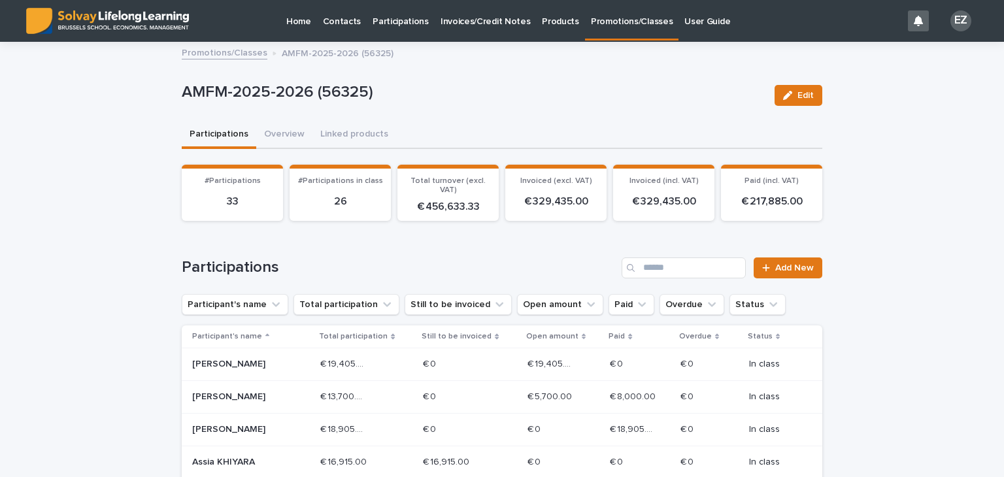
click at [198, 53] on link "Promotions/Classes" at bounding box center [225, 51] width 86 height 15
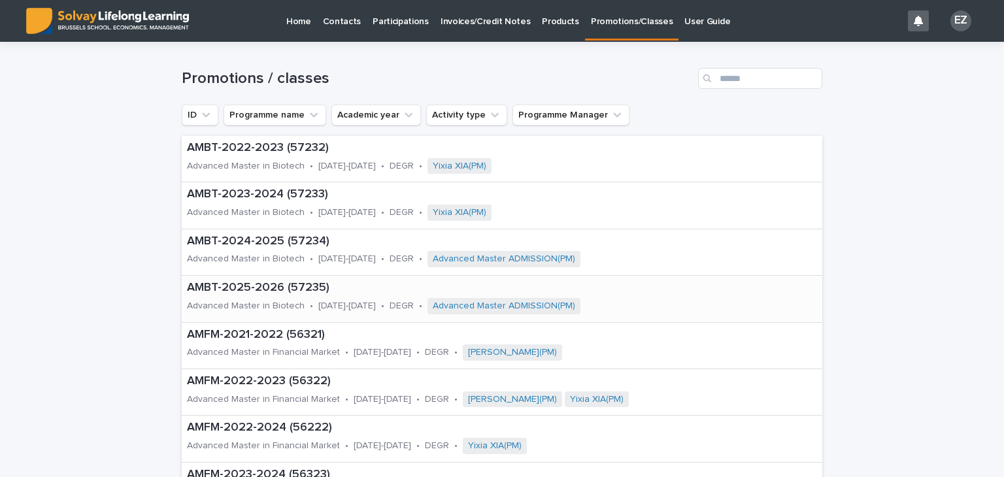
click at [269, 301] on p "Advanced Master in Biotech" at bounding box center [246, 306] width 118 height 11
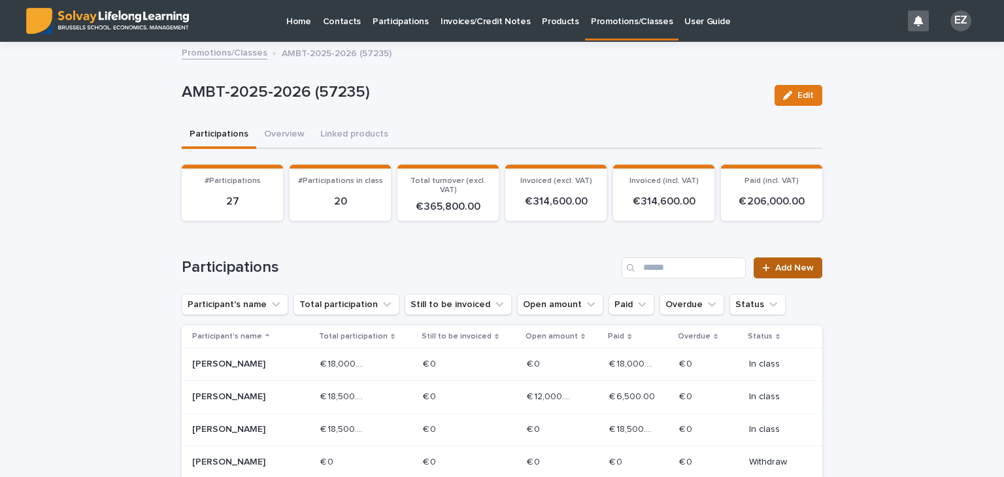
click at [775, 263] on span "Add New" at bounding box center [794, 267] width 39 height 9
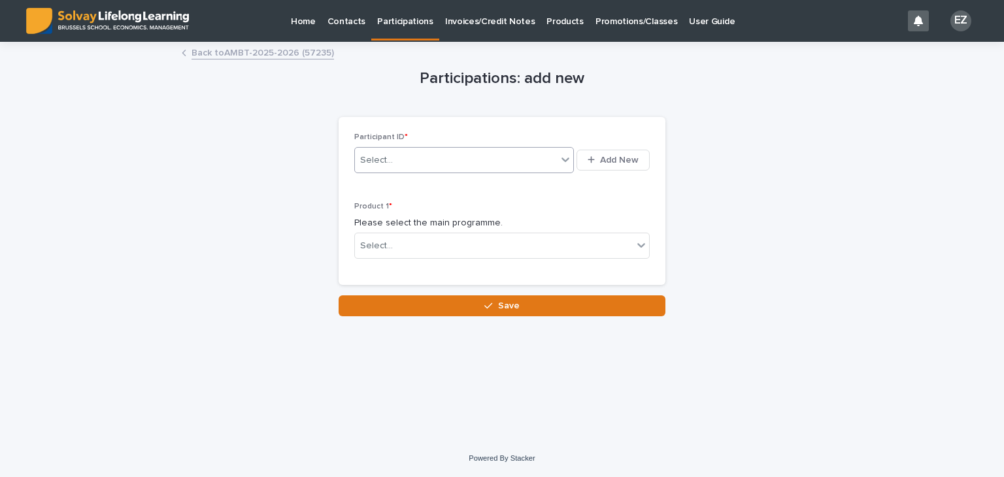
click at [445, 157] on div "Select..." at bounding box center [456, 161] width 202 height 22
type input "********"
click at [423, 186] on div "Gaganvir SINGH" at bounding box center [464, 184] width 219 height 23
click at [401, 248] on div "Select..." at bounding box center [494, 246] width 278 height 22
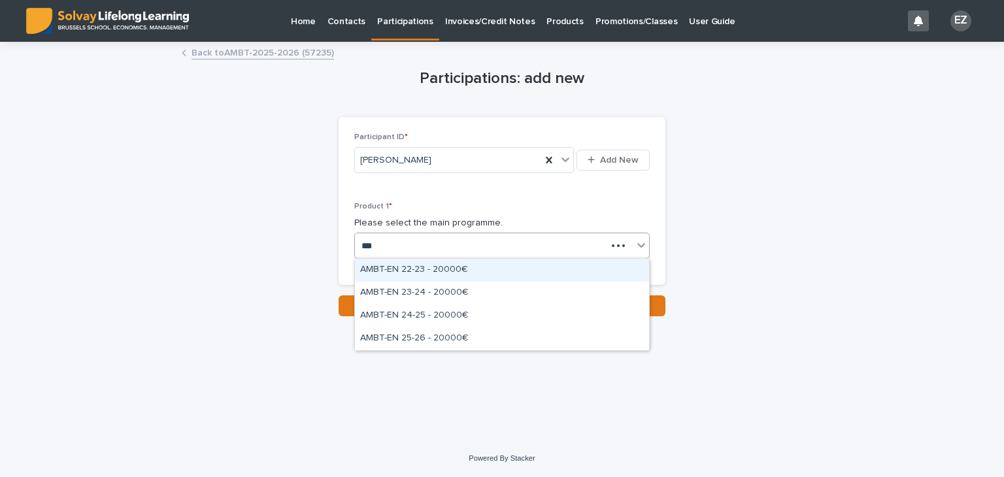
type input "****"
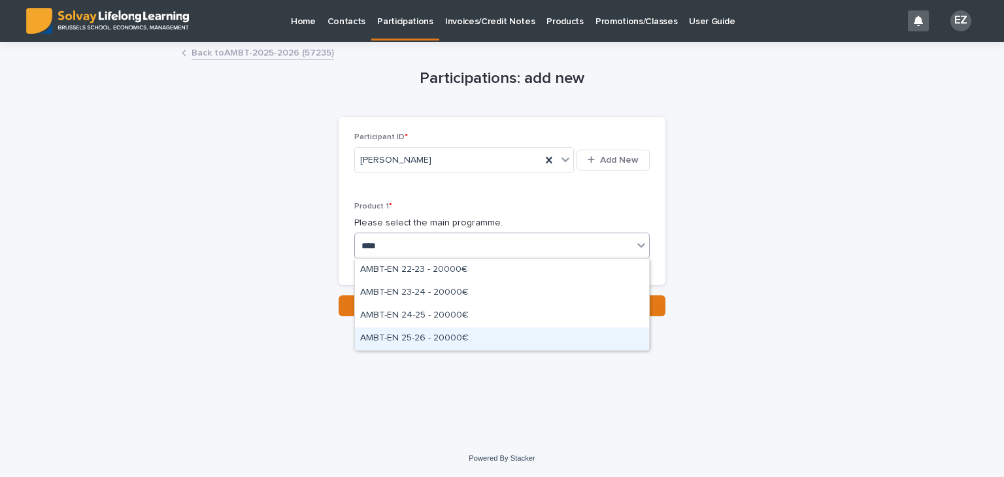
click at [461, 340] on div "AMBT-EN 25-26 - 20000€" at bounding box center [502, 338] width 294 height 23
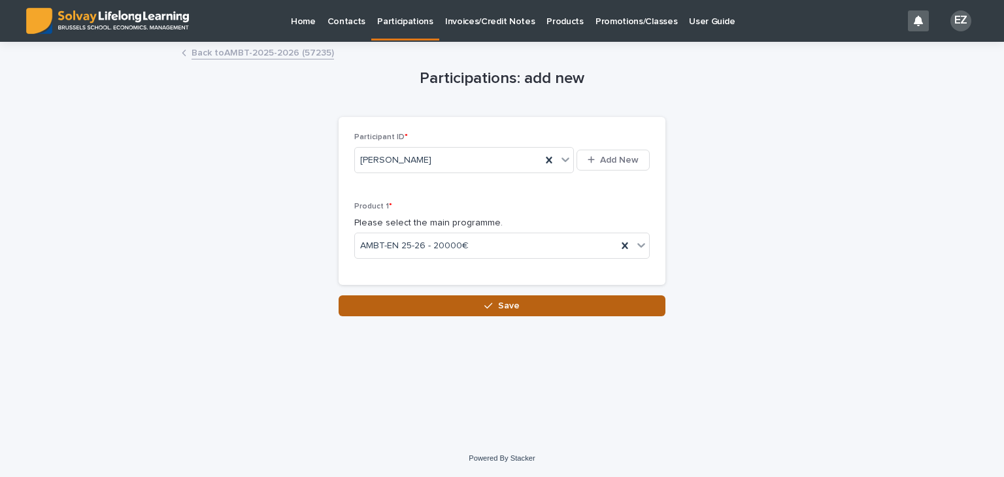
click at [459, 304] on button "Save" at bounding box center [501, 305] width 327 height 21
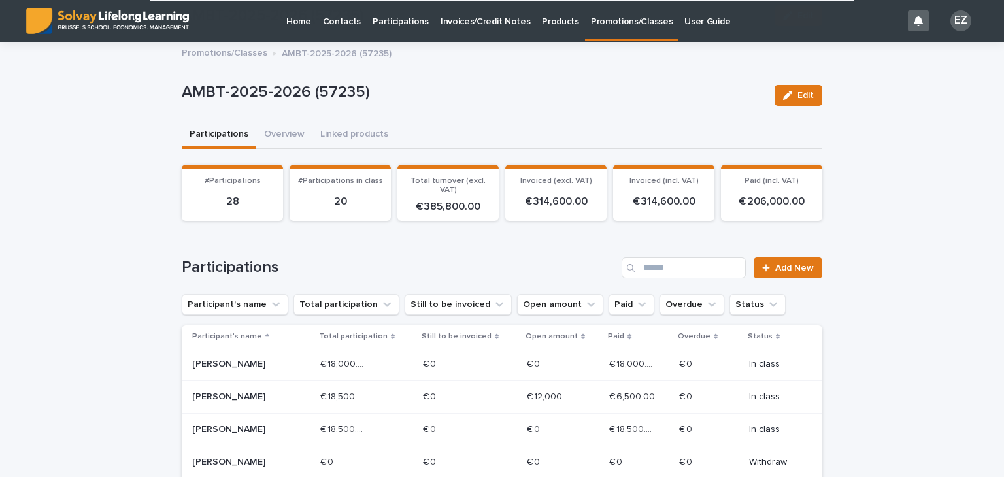
scroll to position [352, 0]
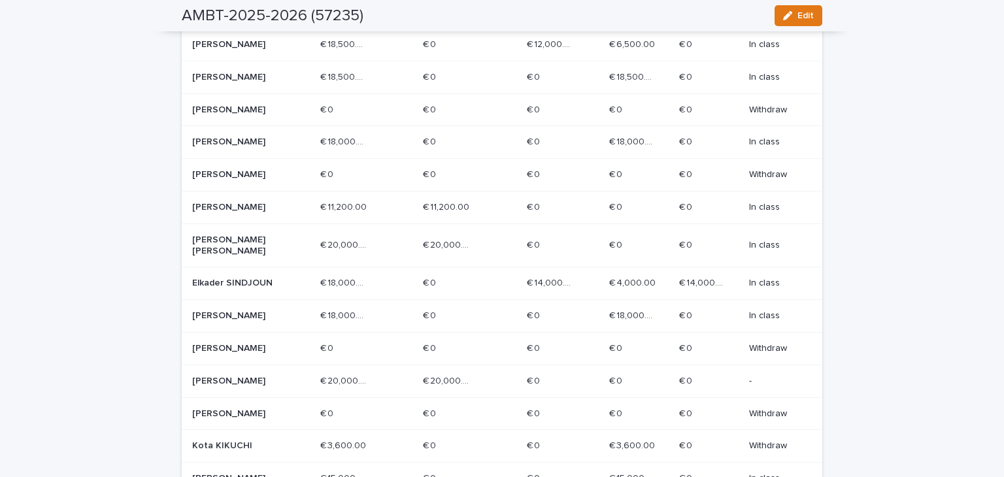
click at [240, 387] on p "Gaganvir SINGH" at bounding box center [238, 381] width 93 height 11
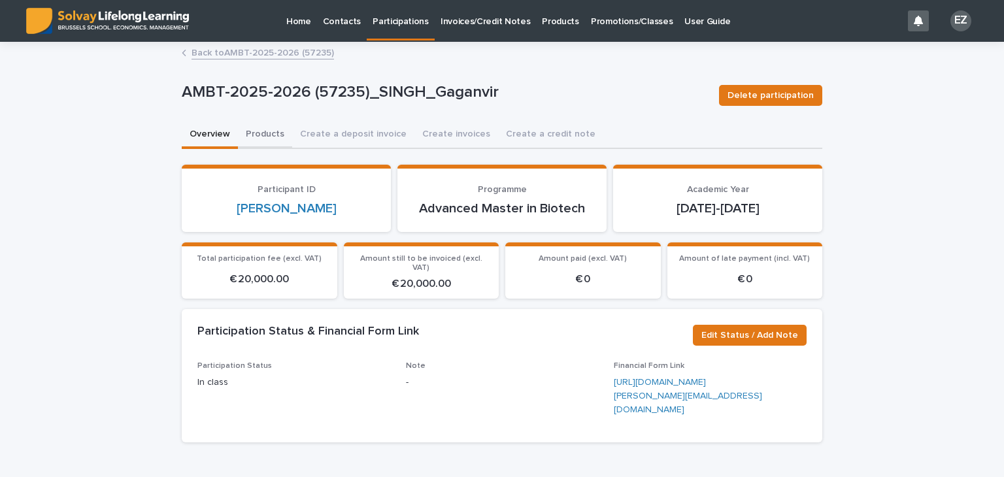
click at [274, 129] on button "Products" at bounding box center [265, 135] width 54 height 27
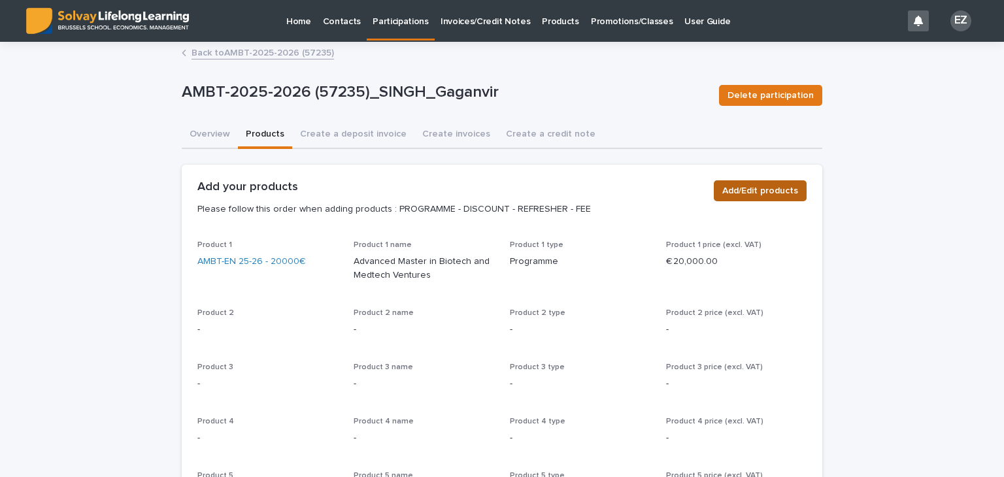
click at [739, 189] on span "Add/Edit products" at bounding box center [760, 190] width 76 height 13
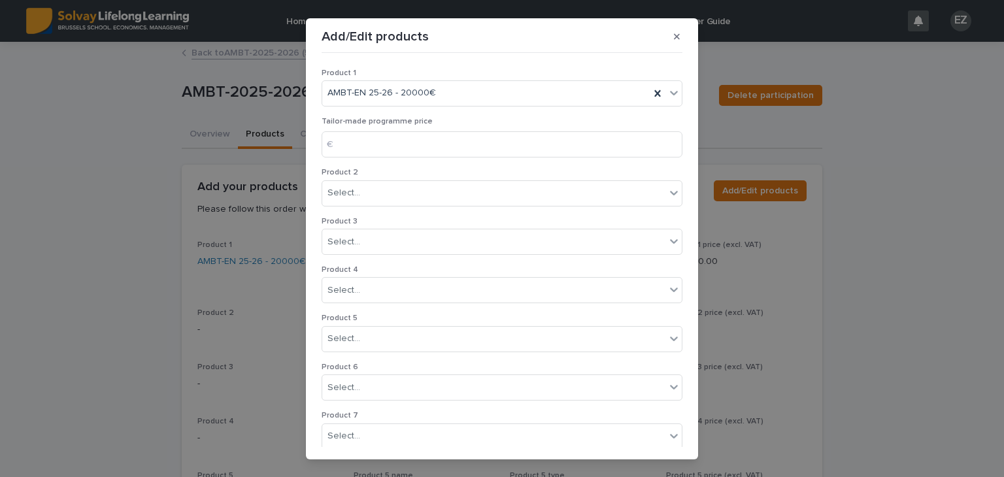
scroll to position [250, 0]
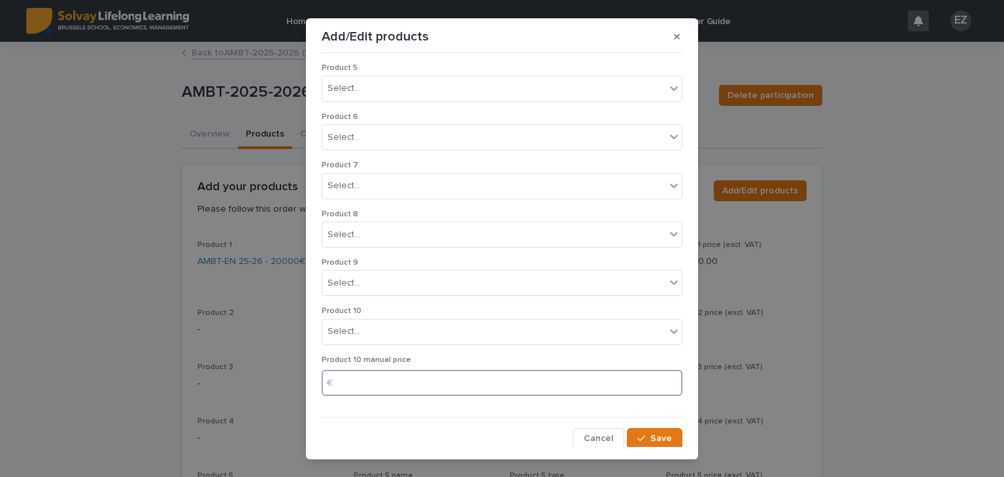
click at [361, 380] on input at bounding box center [501, 383] width 361 height 26
type input "*****"
click at [646, 448] on section "Add/Edit products Product 1 AMBT-EN 25-26 - 20000€ Tailor-made programme price …" at bounding box center [502, 238] width 392 height 441
click at [650, 437] on span "Save" at bounding box center [661, 438] width 22 height 9
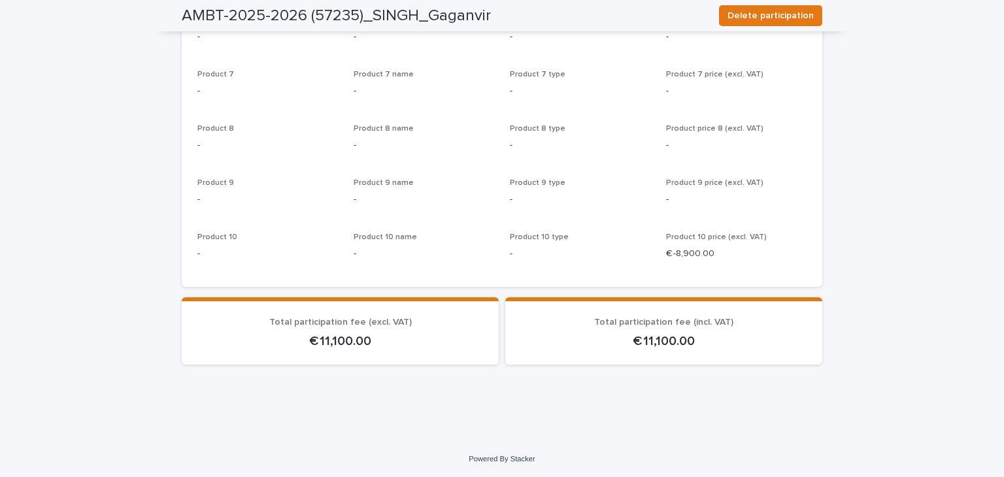
scroll to position [0, 0]
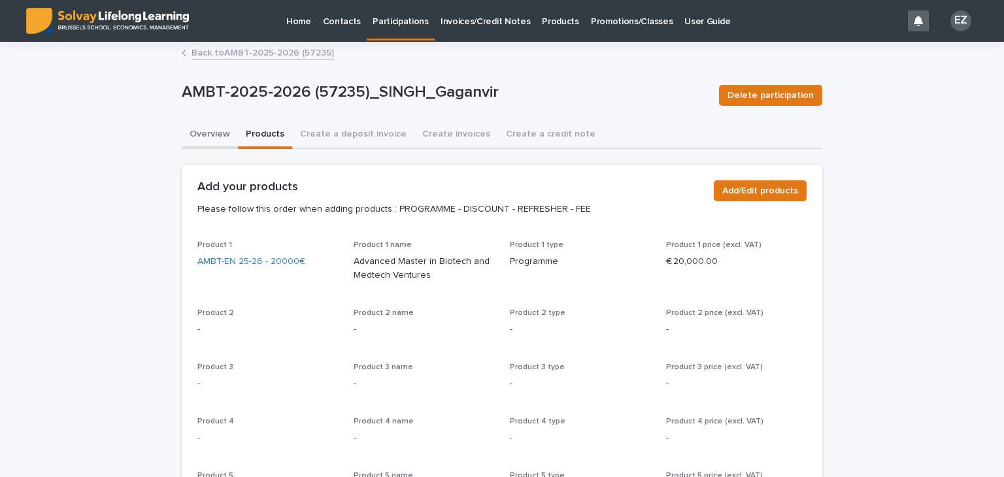
click at [212, 129] on button "Overview" at bounding box center [210, 135] width 56 height 27
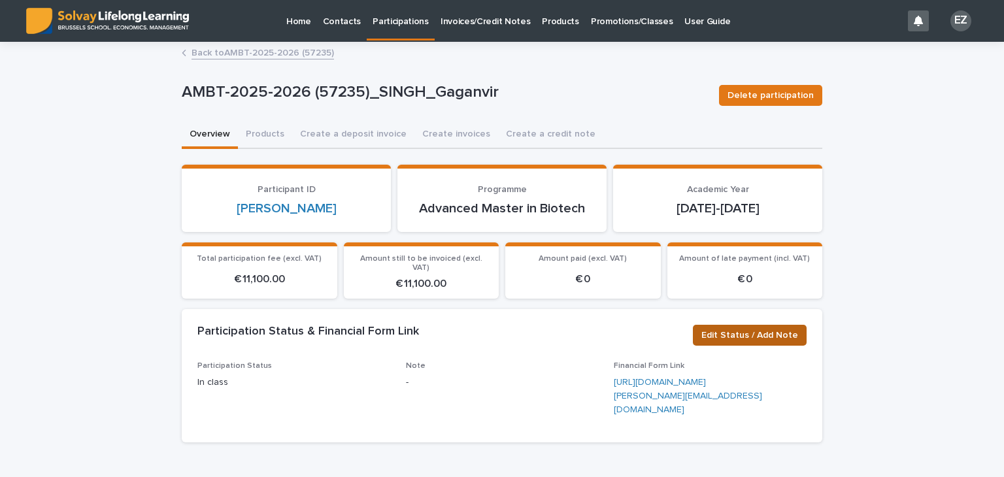
click at [739, 329] on span "Edit Status / Add Note" at bounding box center [749, 335] width 97 height 13
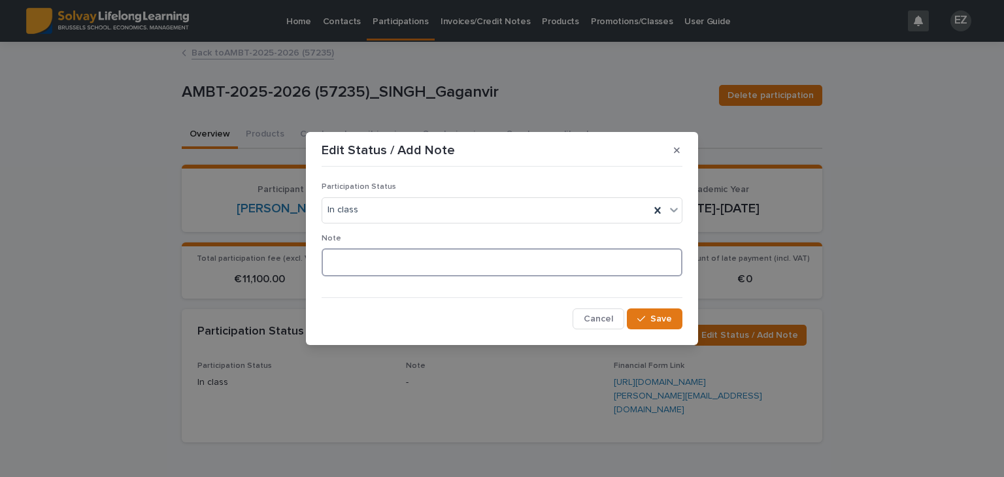
click at [429, 266] on textarea at bounding box center [501, 262] width 361 height 28
type textarea "**********"
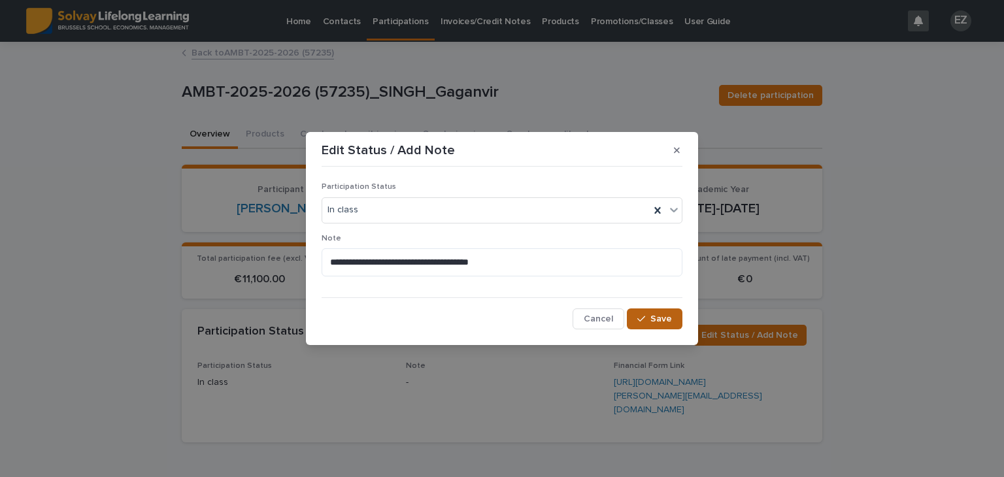
click at [657, 323] on button "Save" at bounding box center [655, 318] width 56 height 21
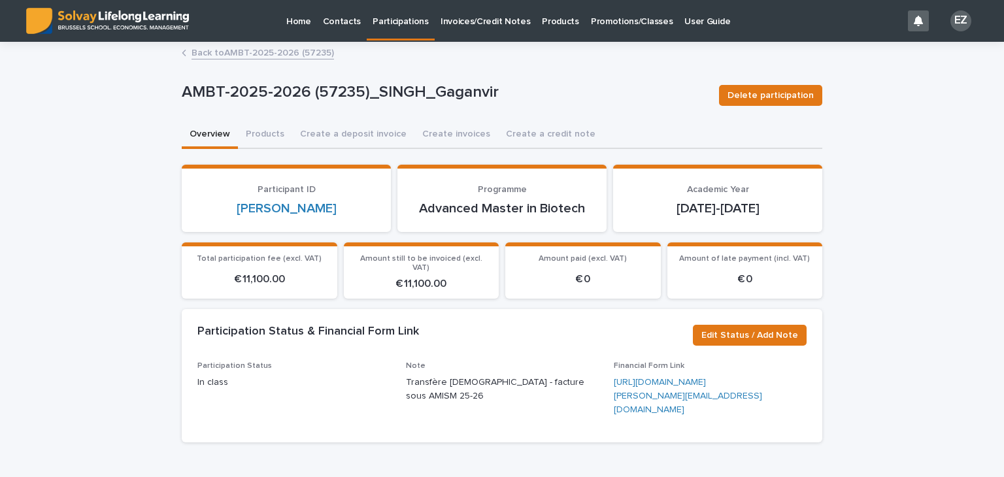
click at [254, 54] on link "Back to AMBT-2025-2026 (57235)" at bounding box center [262, 51] width 142 height 15
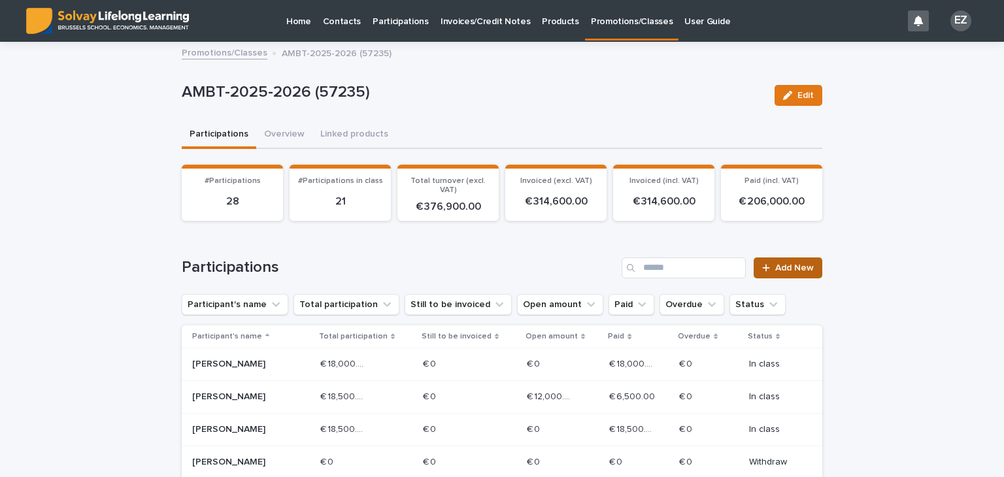
click at [759, 276] on link "Add New" at bounding box center [787, 267] width 69 height 21
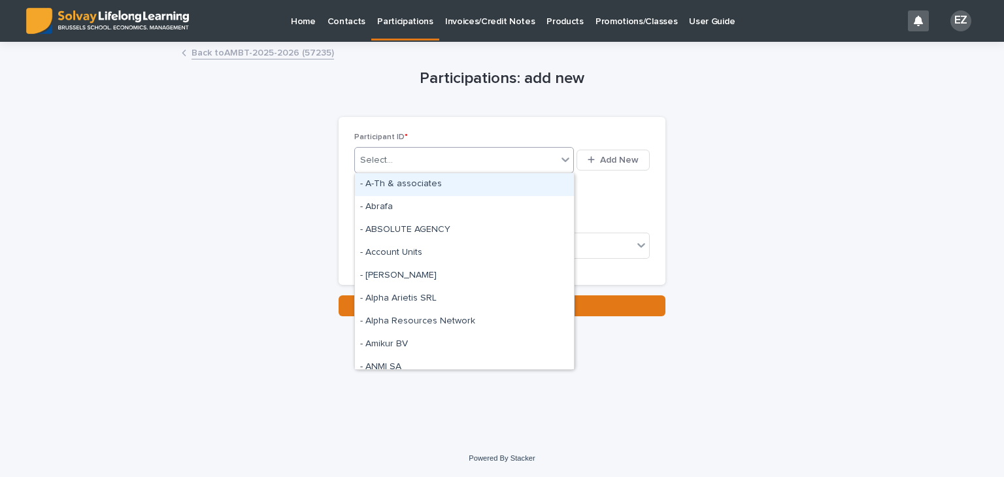
click at [421, 167] on div "Select..." at bounding box center [456, 161] width 202 height 22
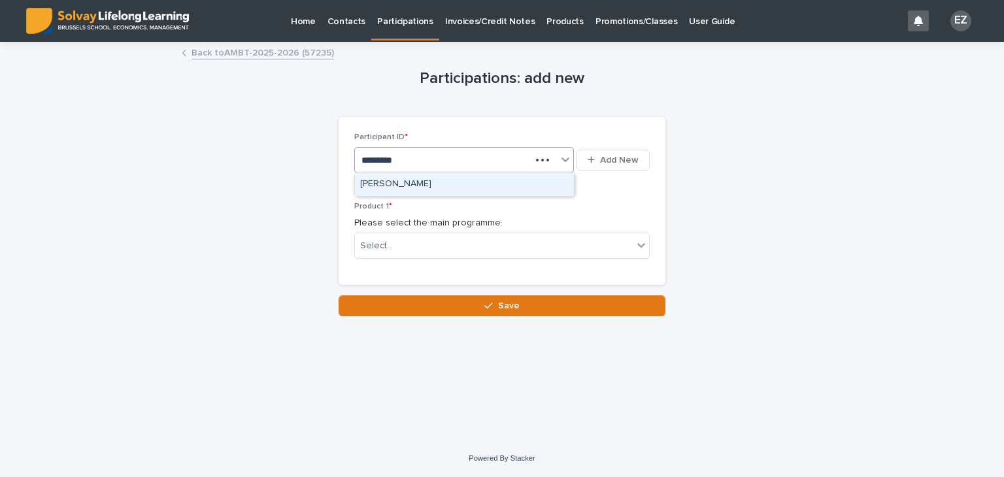
type input "**********"
click at [408, 178] on div "Laure TORFS" at bounding box center [464, 184] width 219 height 23
click at [397, 246] on div "Select..." at bounding box center [494, 246] width 278 height 22
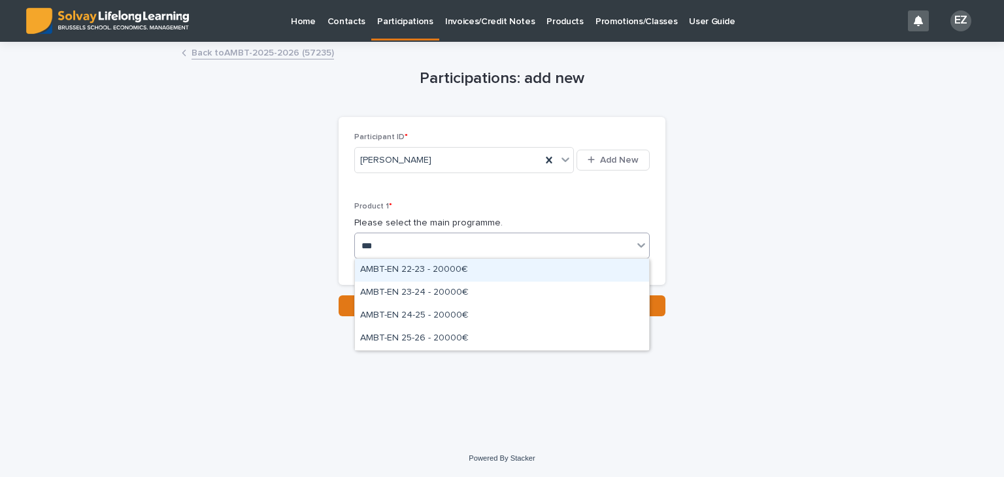
type input "****"
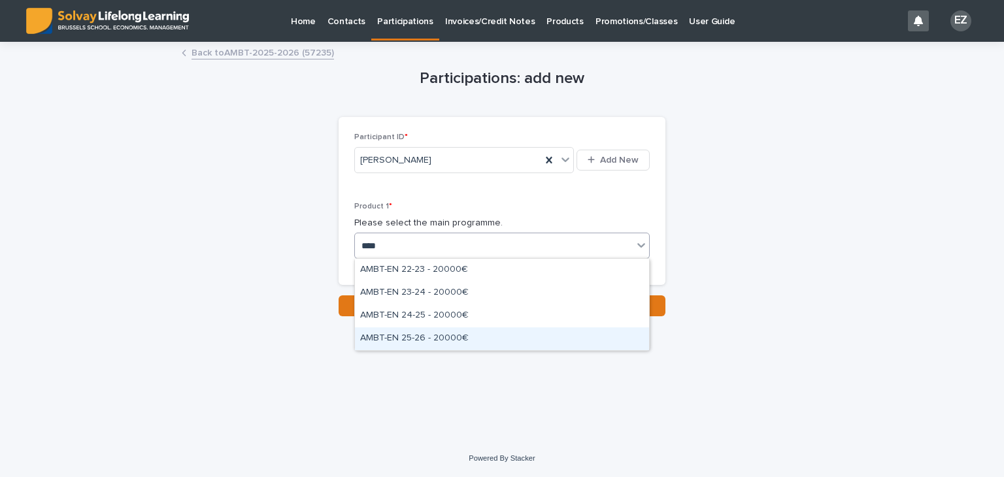
click at [442, 344] on div "AMBT-EN 25-26 - 20000€" at bounding box center [502, 338] width 294 height 23
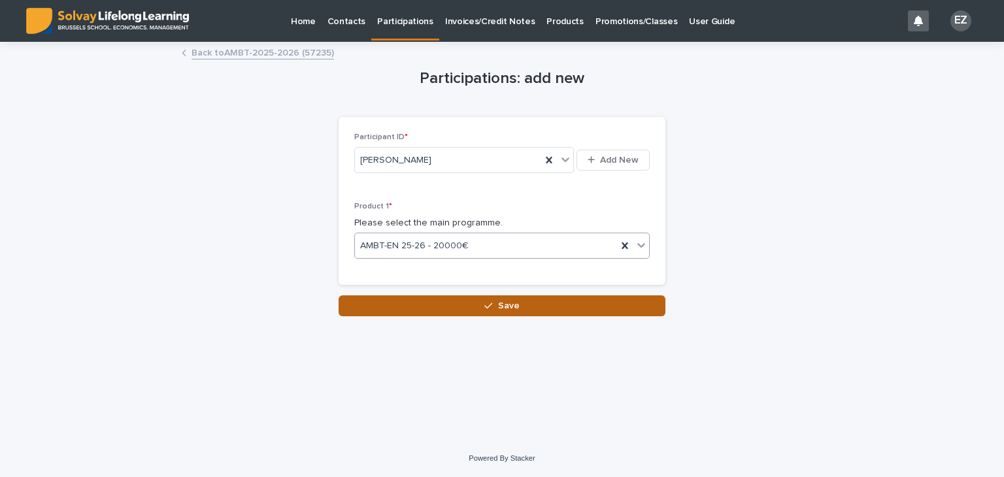
click at [491, 303] on icon "button" at bounding box center [488, 305] width 8 height 9
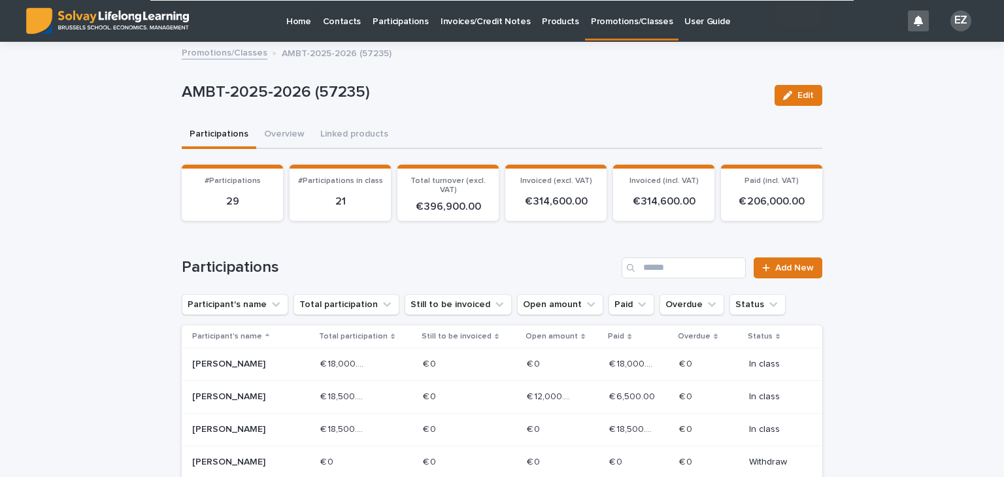
scroll to position [323, 0]
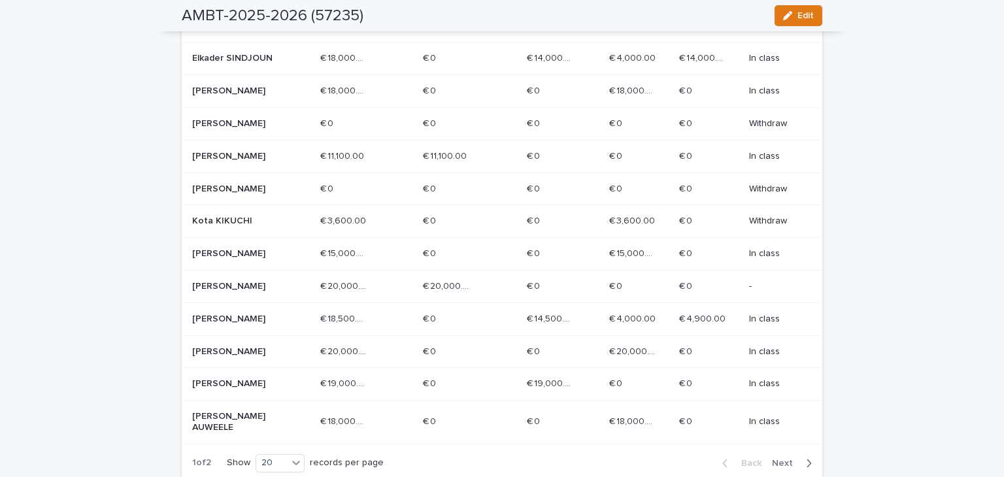
click at [227, 292] on p "Laure TORFS" at bounding box center [238, 286] width 93 height 11
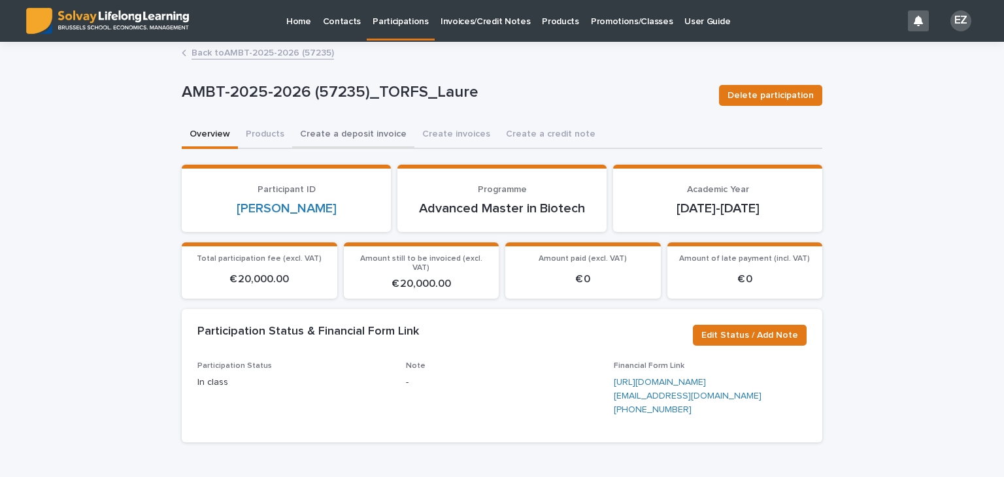
click at [359, 139] on button "Create a deposit invoice" at bounding box center [353, 135] width 122 height 27
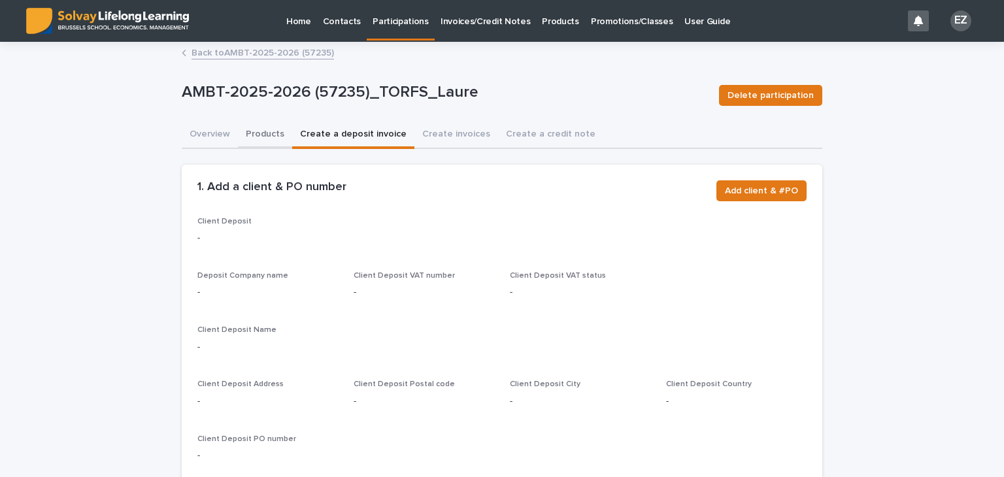
click at [238, 133] on button "Products" at bounding box center [265, 135] width 54 height 27
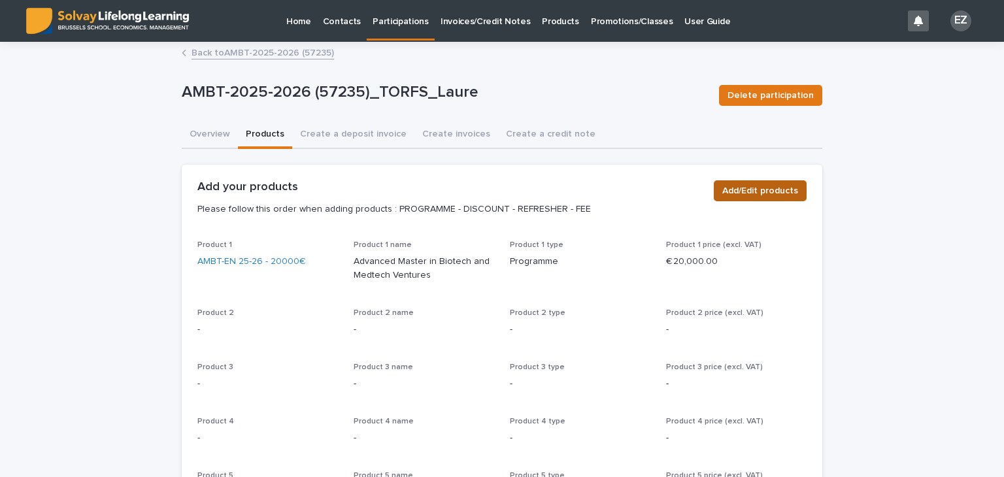
click at [753, 184] on span "Add/Edit products" at bounding box center [760, 190] width 76 height 13
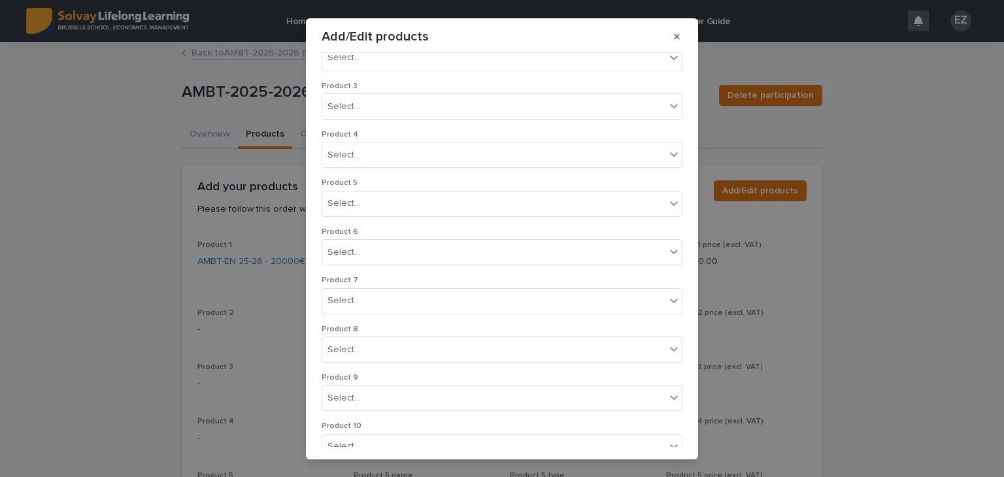
scroll to position [199, 0]
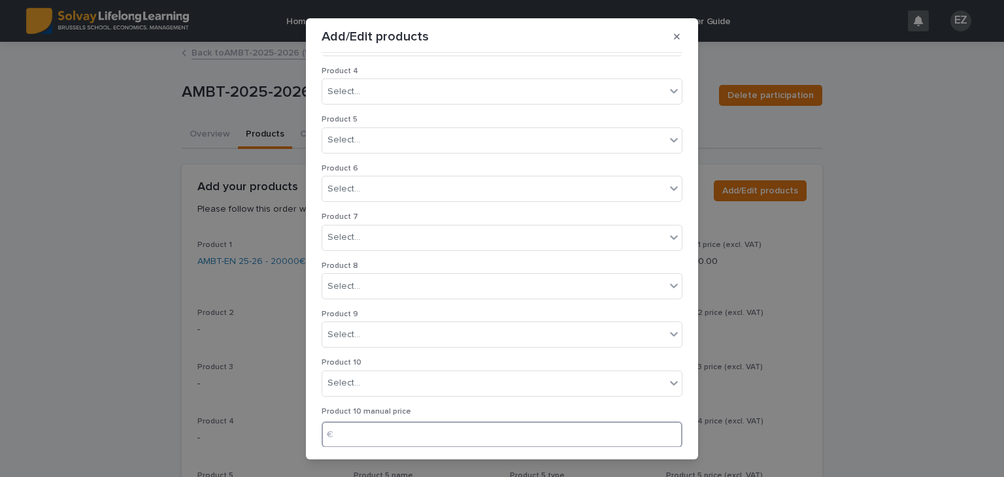
click at [376, 430] on input at bounding box center [501, 434] width 361 height 26
type input "*****"
click at [650, 436] on span "Save" at bounding box center [661, 438] width 22 height 9
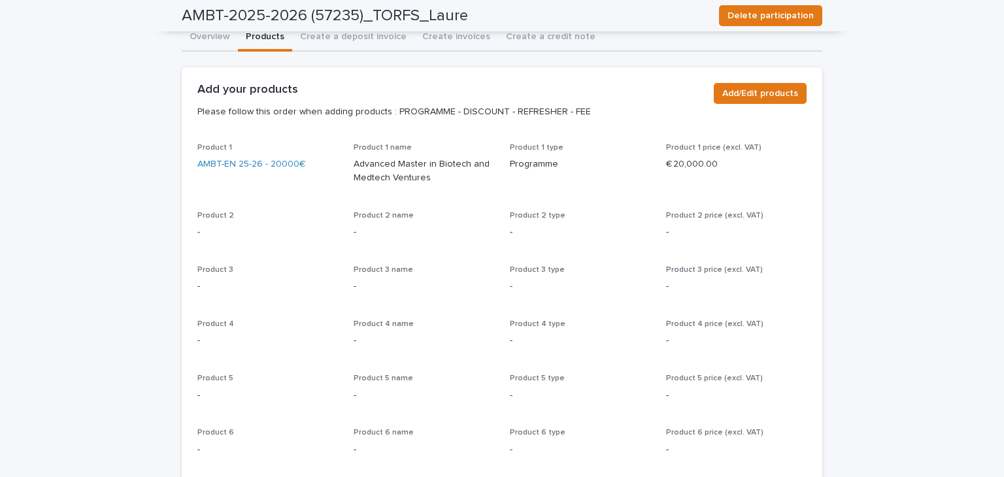
scroll to position [0, 0]
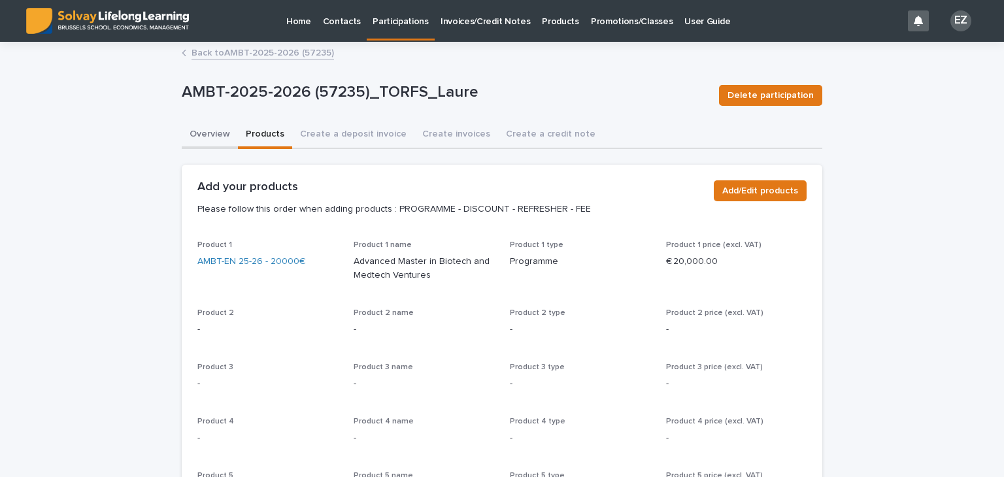
click at [202, 122] on button "Overview" at bounding box center [210, 135] width 56 height 27
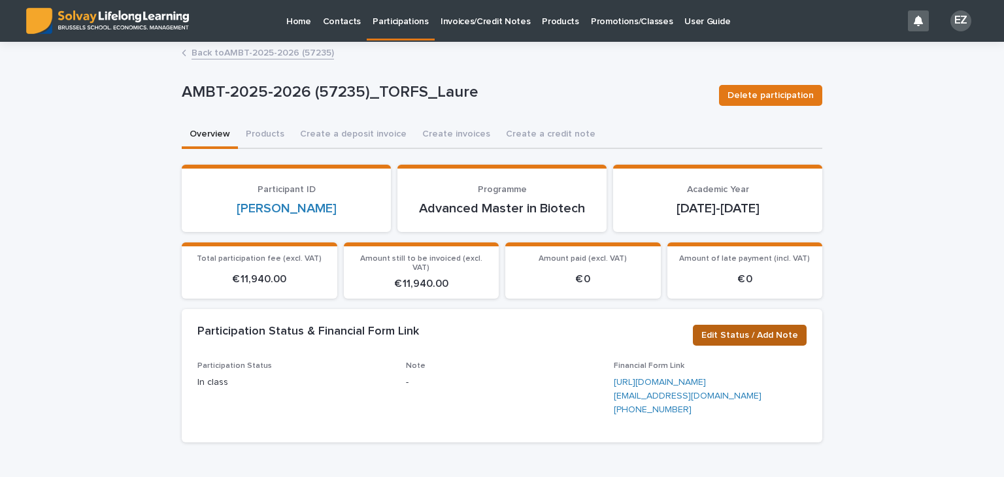
click at [733, 329] on span "Edit Status / Add Note" at bounding box center [749, 335] width 97 height 13
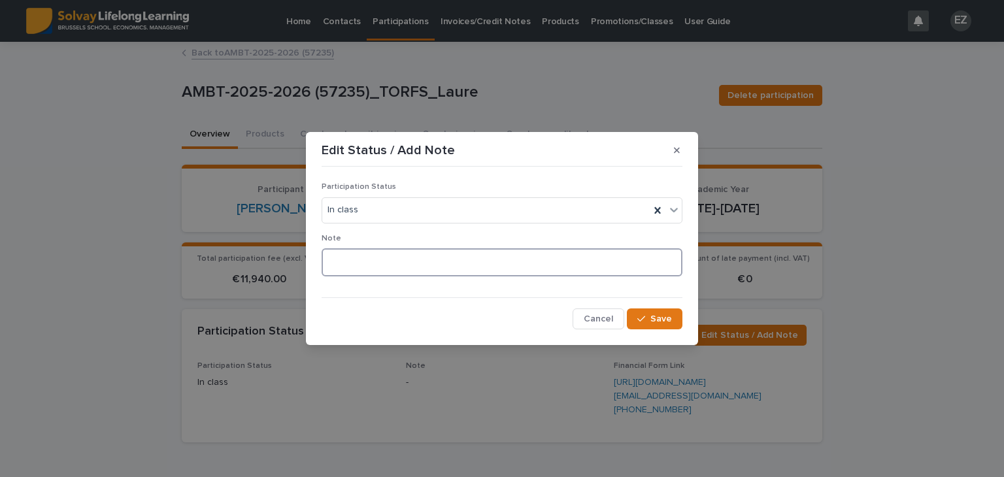
click at [407, 261] on textarea at bounding box center [501, 262] width 361 height 28
type textarea "*"
type textarea "**********"
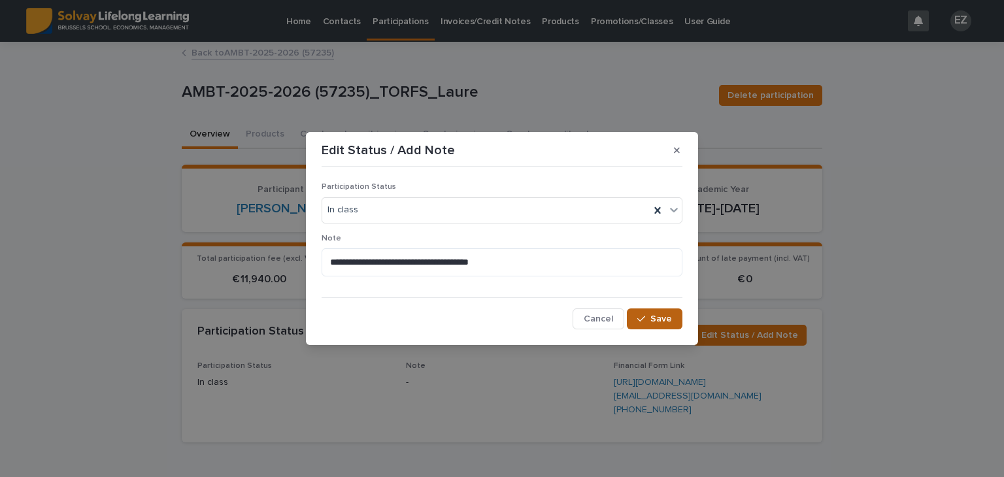
click at [648, 327] on button "Save" at bounding box center [655, 318] width 56 height 21
